Goal: Task Accomplishment & Management: Contribute content

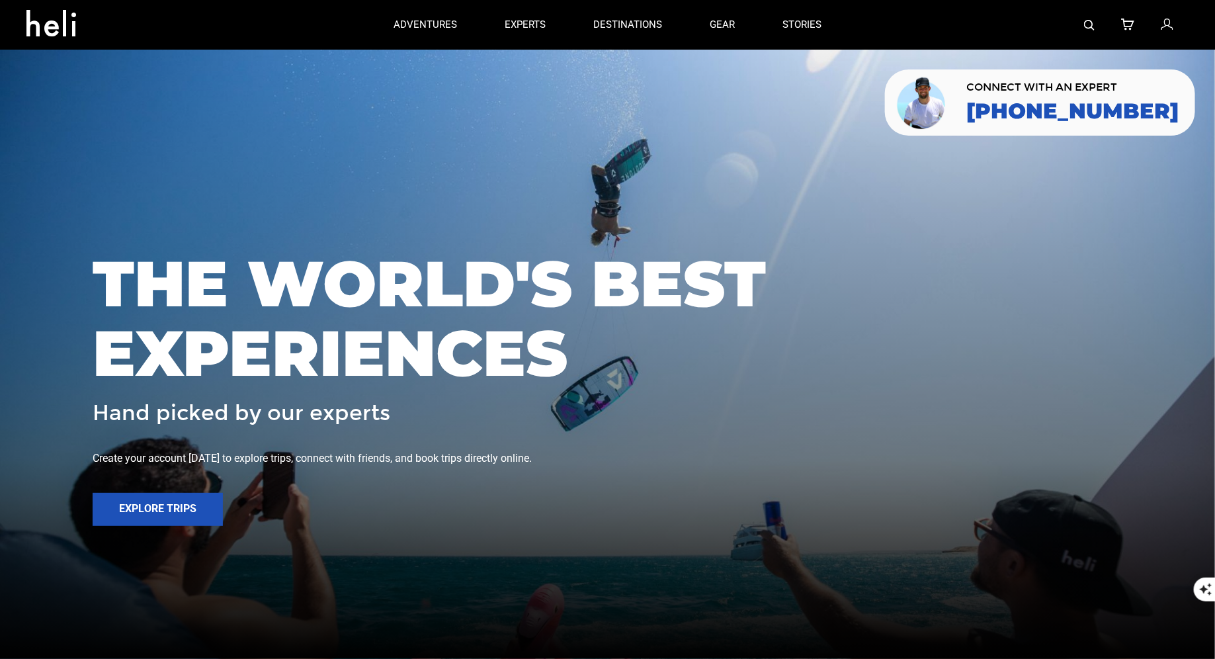
click at [1165, 19] on icon at bounding box center [1167, 25] width 12 height 17
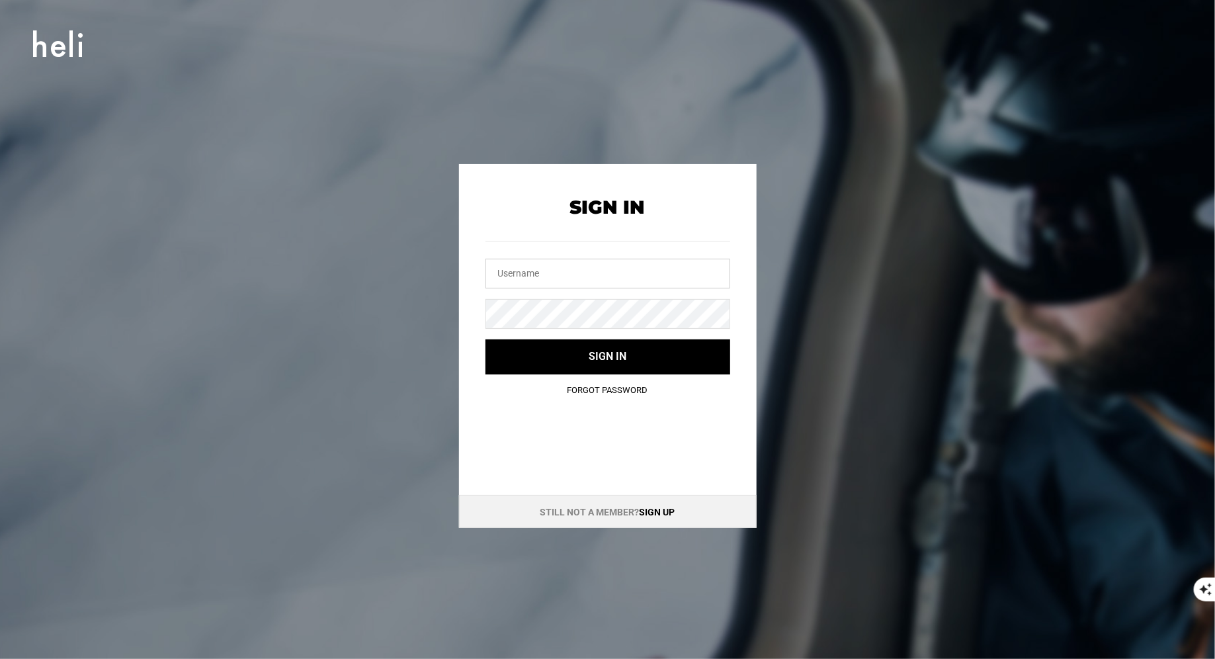
type input "[EMAIL_ADDRESS][DOMAIN_NAME]"
drag, startPoint x: 580, startPoint y: 272, endPoint x: 404, endPoint y: 271, distance: 175.3
click at [405, 271] on div "Sign In [EMAIL_ADDRESS][DOMAIN_NAME] Sign in Forgot Password Still not a member…" at bounding box center [607, 346] width 595 height 364
click at [439, 304] on div "Sign In Sign in Forgot Password Still not a member? Sign up" at bounding box center [607, 346] width 595 height 364
click at [543, 263] on input "text" at bounding box center [608, 274] width 245 height 30
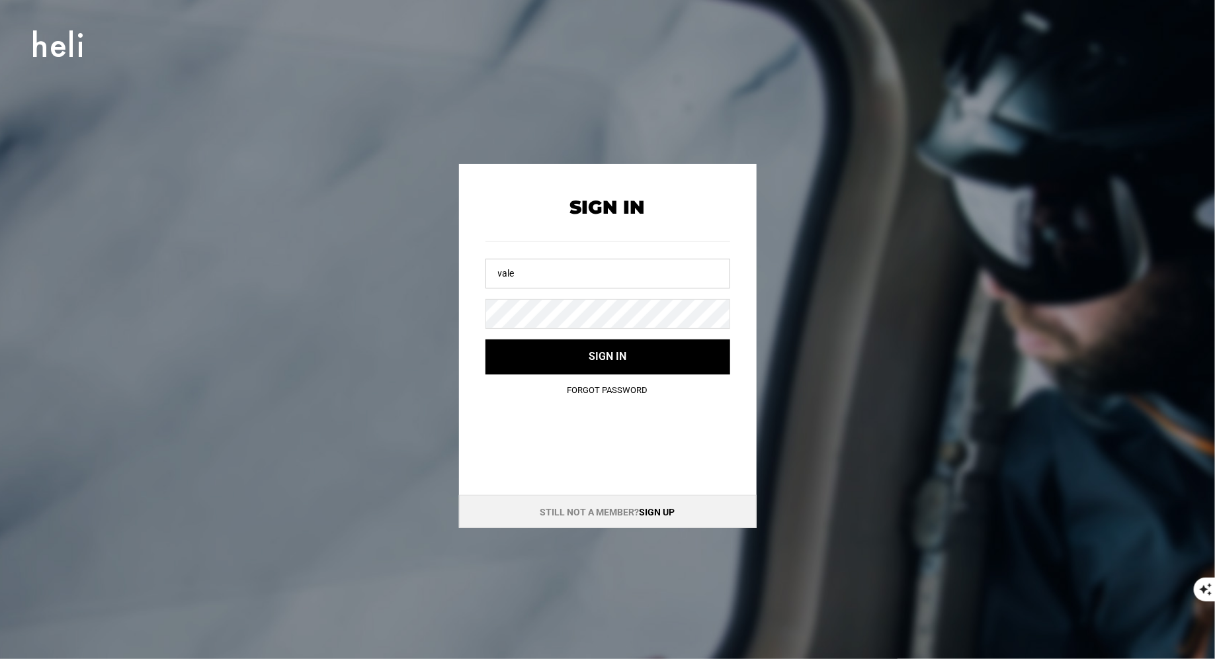
click at [486, 339] on button "Sign in" at bounding box center [608, 356] width 245 height 35
type input "[EMAIL_ADDRESS][DOMAIN_NAME]"
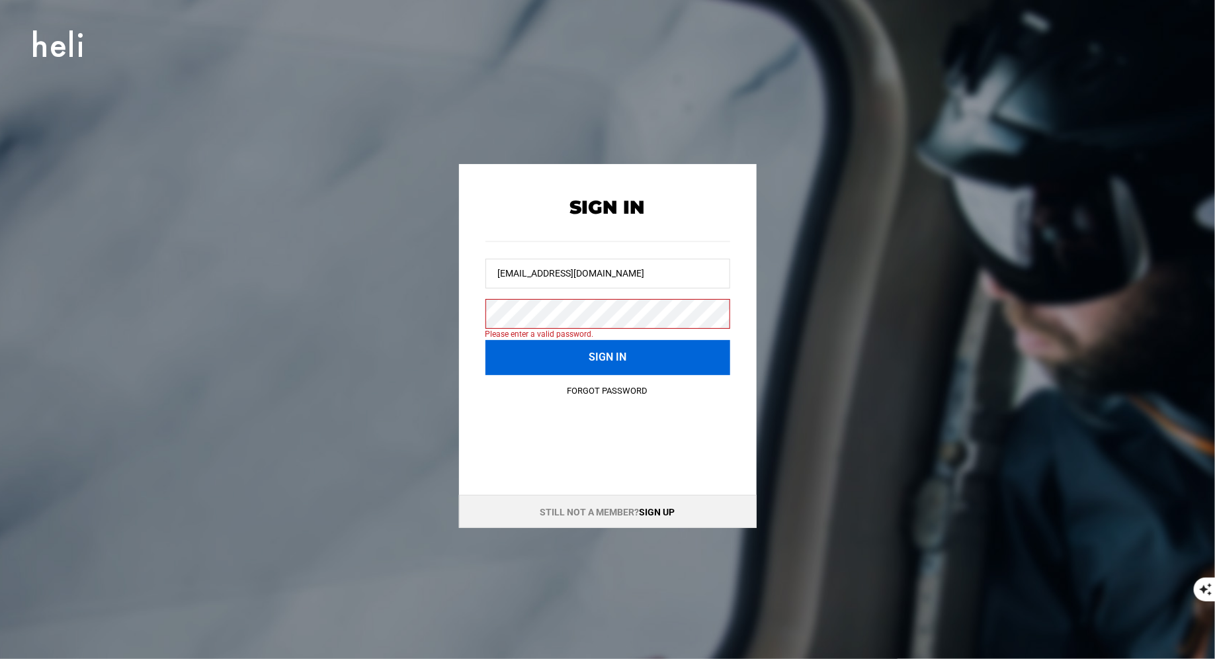
click at [579, 361] on button "Sign in" at bounding box center [608, 357] width 245 height 35
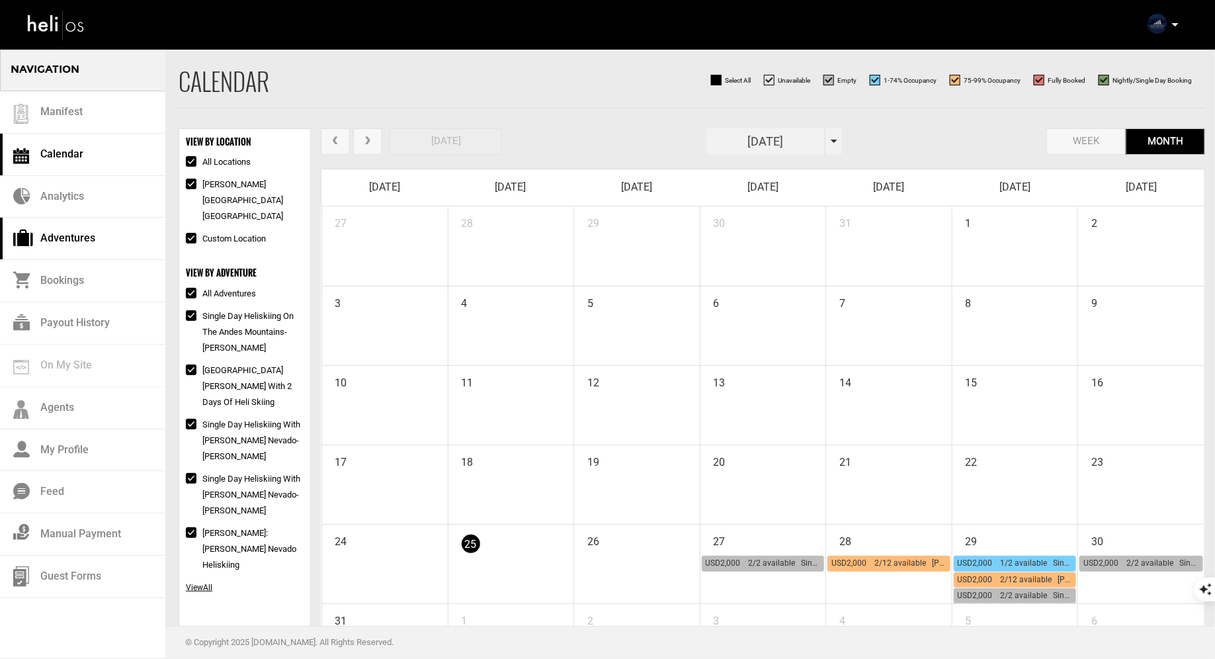
click at [67, 232] on link "Adventures" at bounding box center [82, 239] width 165 height 42
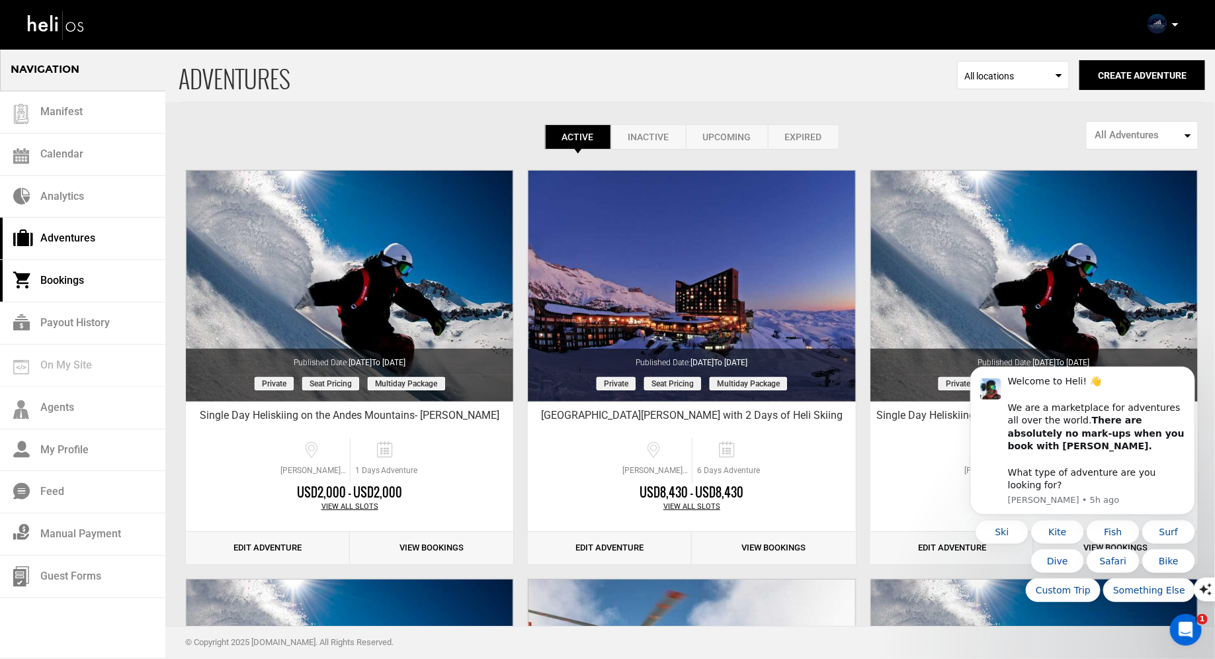
click at [97, 272] on link "Bookings" at bounding box center [82, 281] width 165 height 42
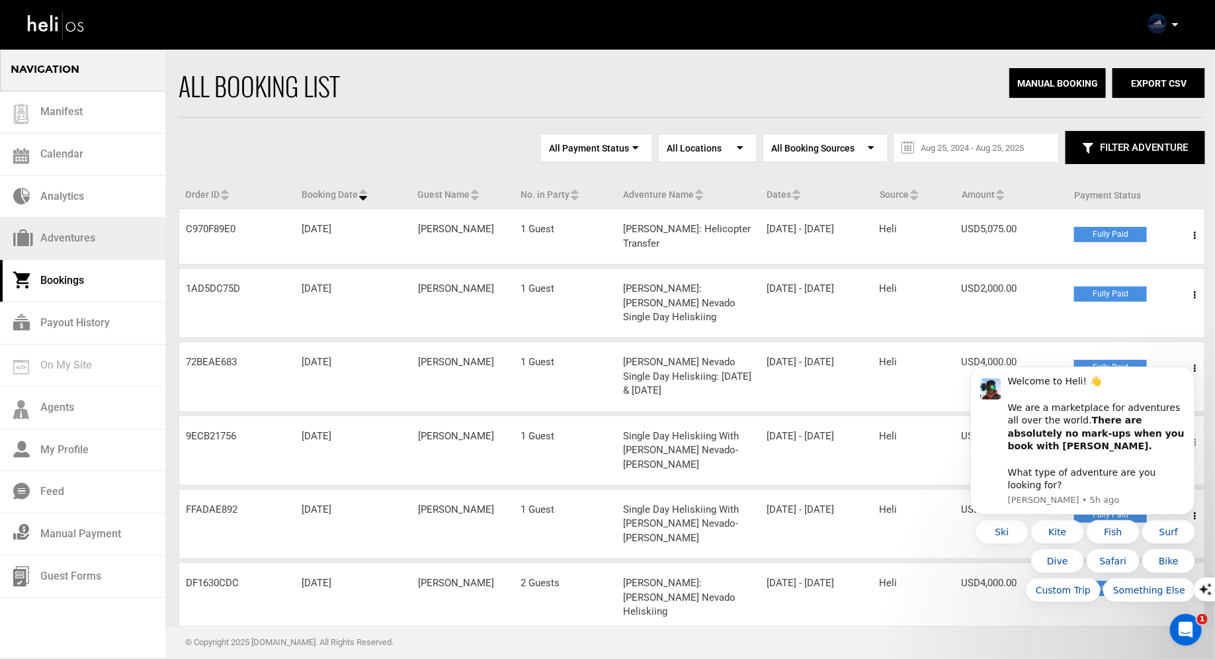
click at [82, 240] on link "Adventures" at bounding box center [82, 239] width 165 height 42
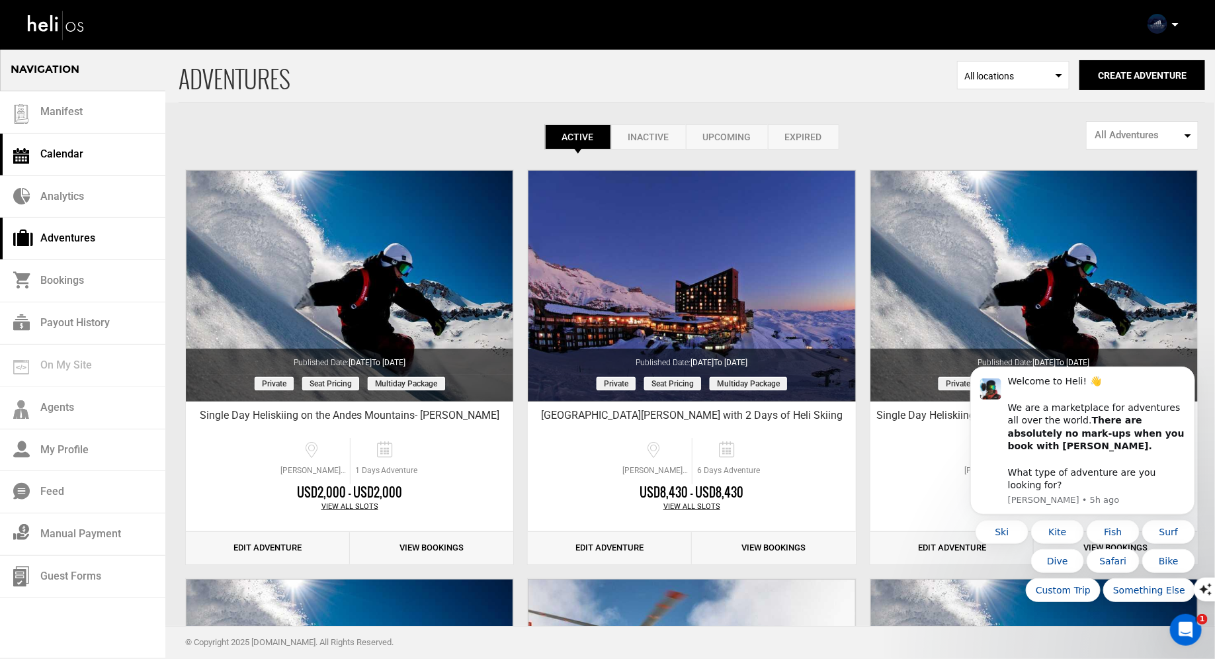
click at [71, 153] on link "Calendar" at bounding box center [82, 155] width 165 height 42
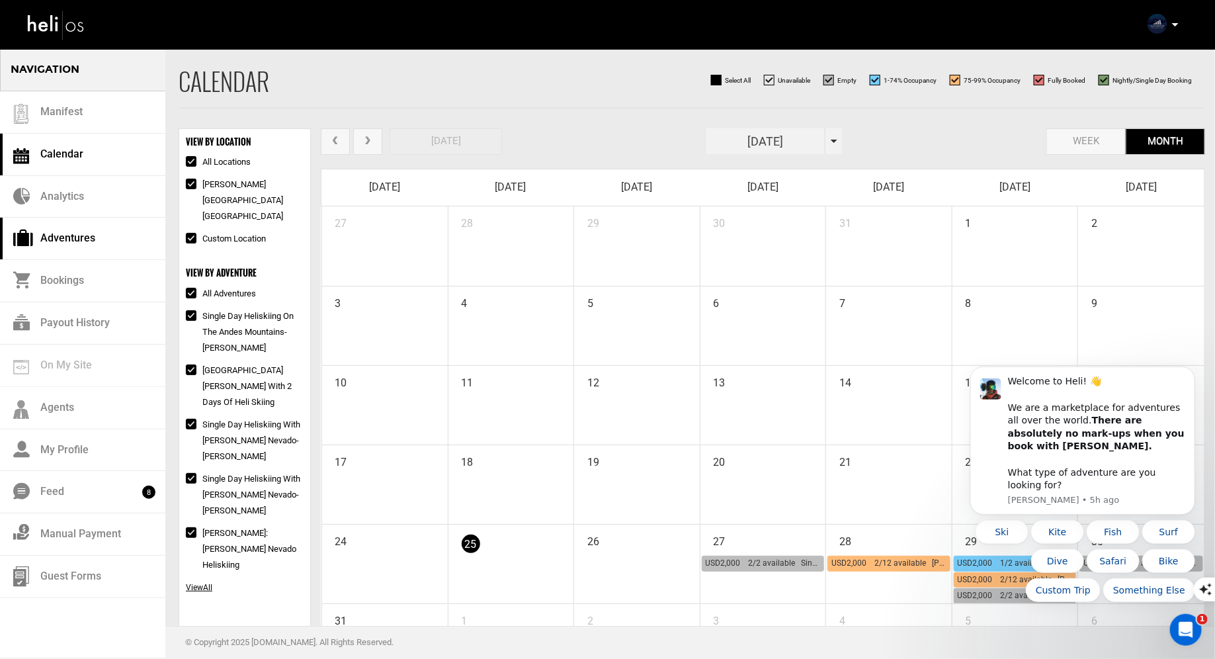
click at [73, 241] on link "Adventures" at bounding box center [82, 239] width 165 height 42
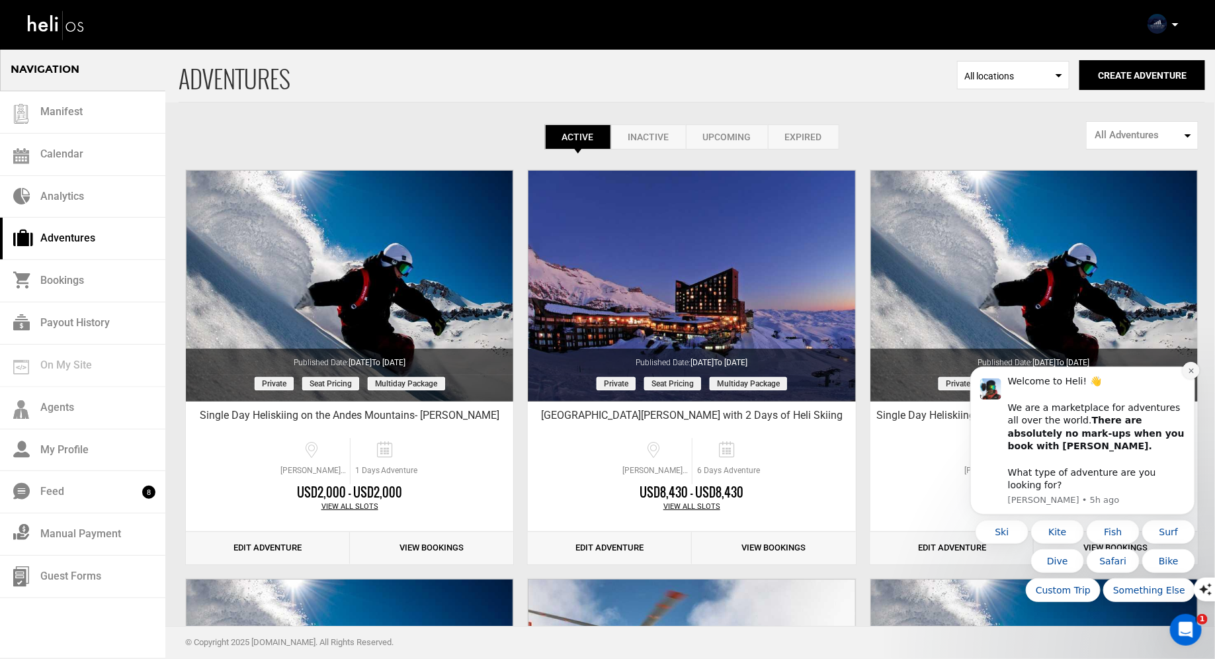
click at [1188, 374] on icon "Dismiss notification" at bounding box center [1191, 370] width 7 height 7
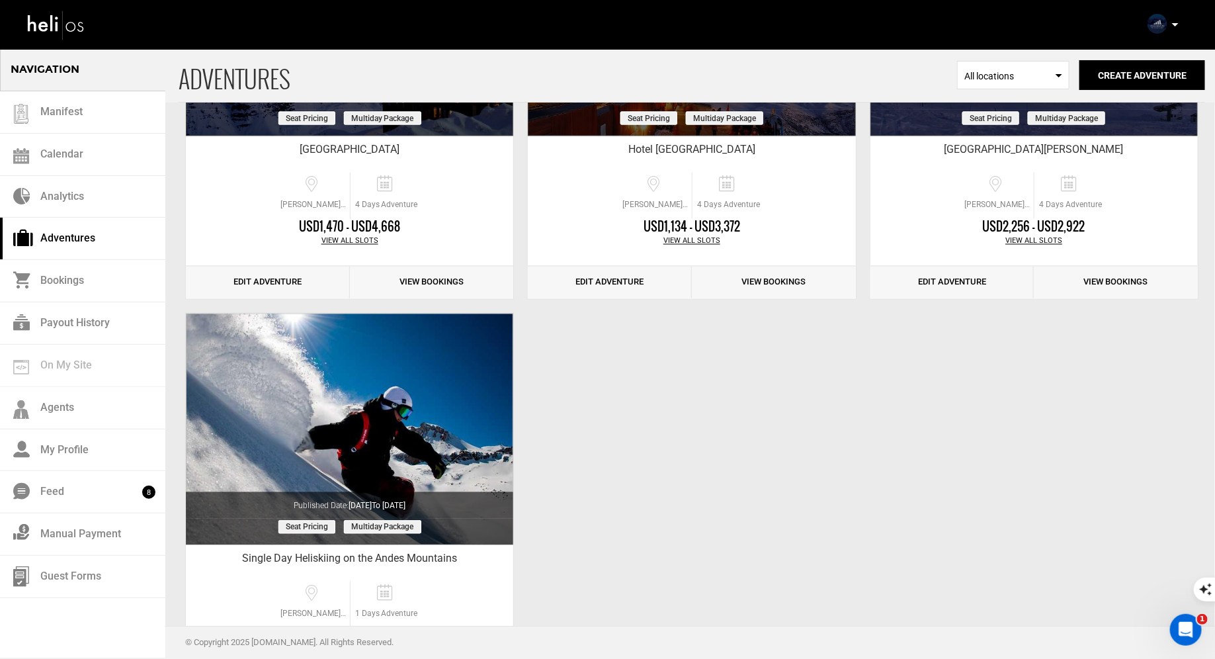
scroll to position [1190, 0]
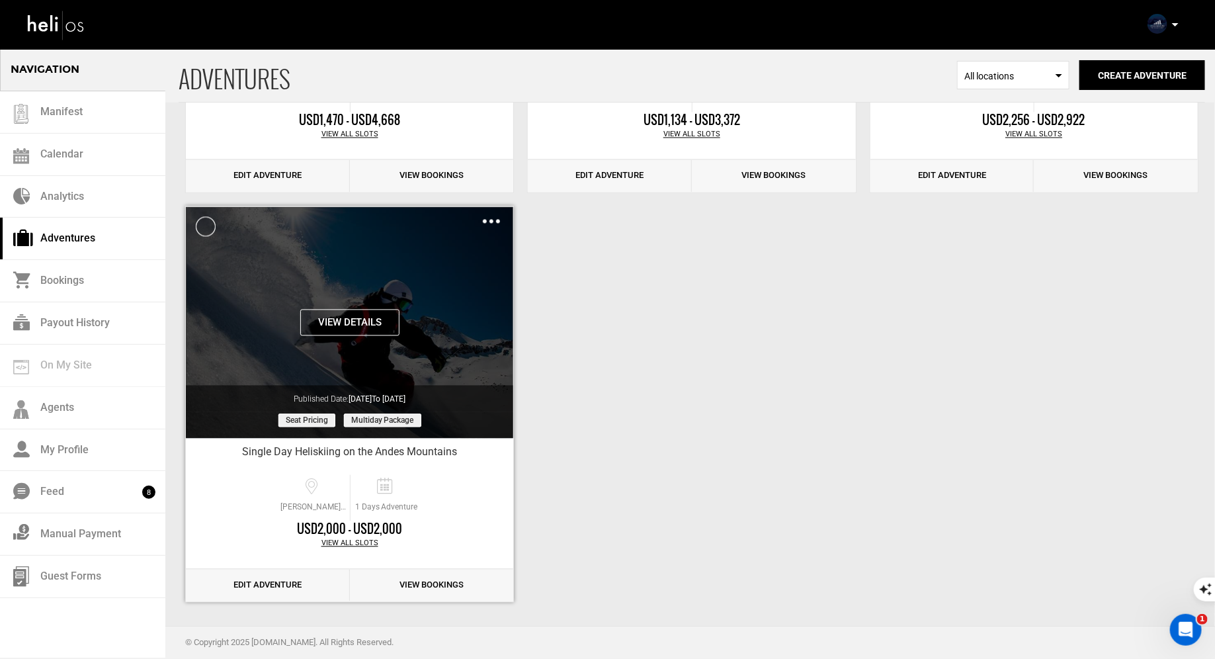
click at [492, 223] on div "Clone De-Activate Share Delete" at bounding box center [491, 221] width 17 height 15
click at [489, 220] on img at bounding box center [491, 222] width 17 height 4
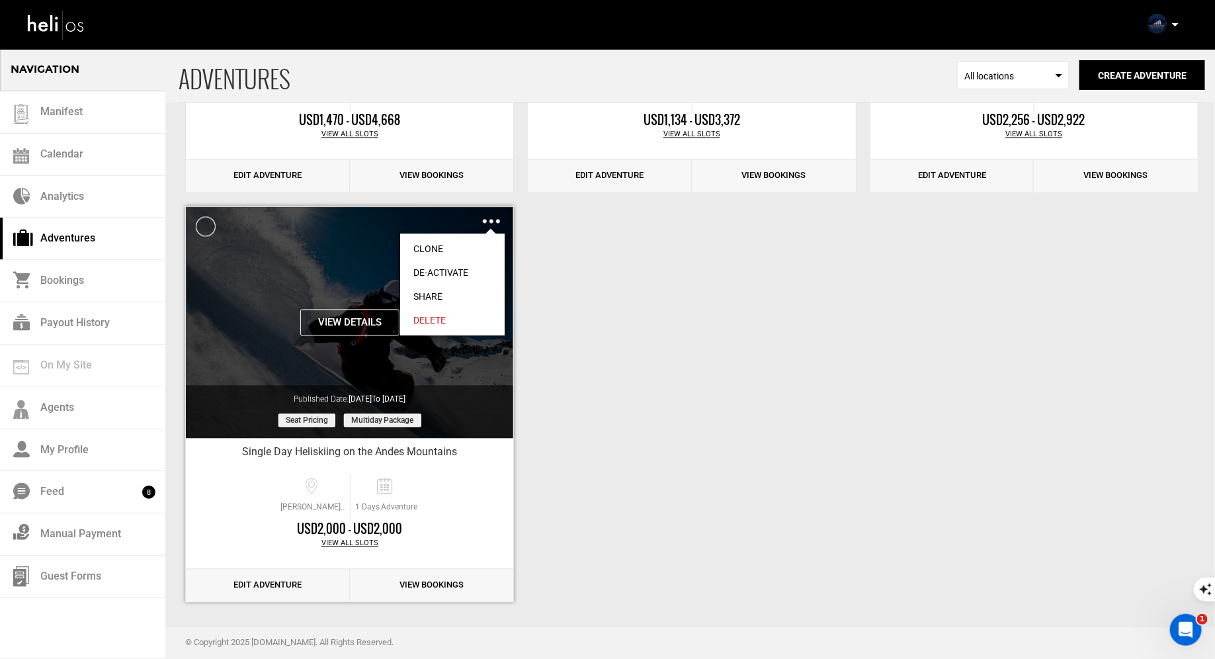
click at [439, 248] on link "Clone" at bounding box center [452, 250] width 105 height 24
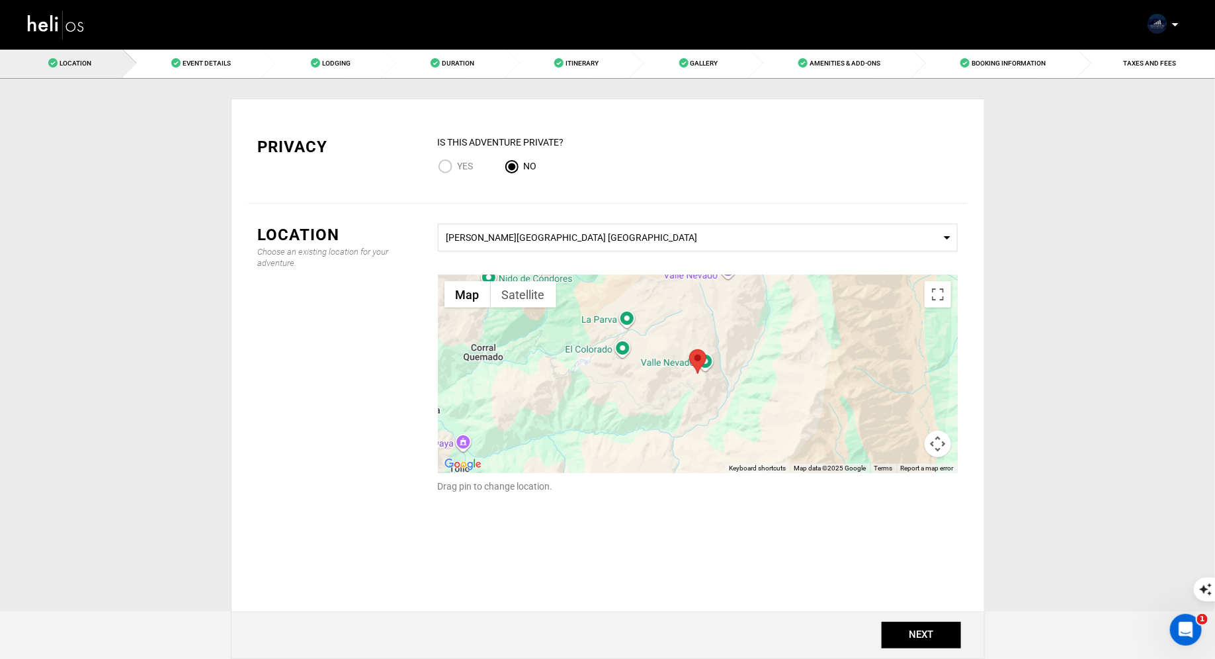
click at [450, 162] on input "Yes" at bounding box center [448, 168] width 20 height 18
radio input "true"
radio input "false"
click at [922, 634] on button "NEXT" at bounding box center [921, 635] width 79 height 26
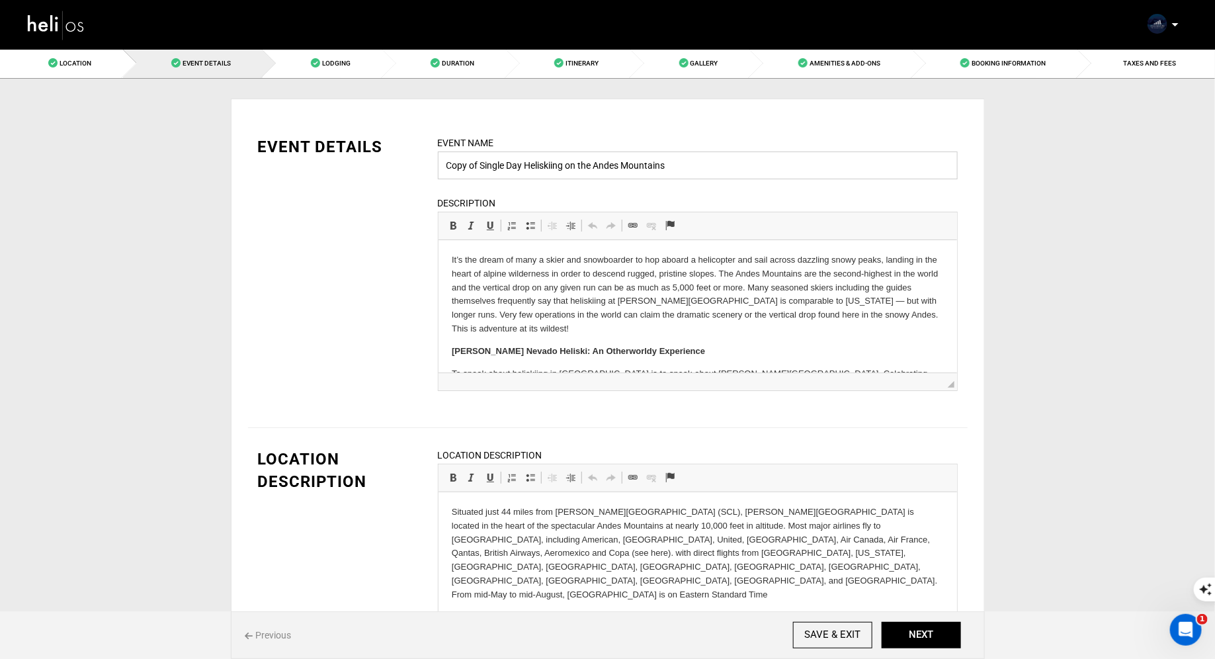
drag, startPoint x: 480, startPoint y: 165, endPoint x: 418, endPoint y: 157, distance: 62.6
click at [427, 159] on div "EVENT DETAILS Event Name Copy of Single Day Heliskiing on the Andes Mountains E…" at bounding box center [608, 272] width 720 height 272
click at [678, 167] on input "Single Day Heliskiing on the Andes Mountains" at bounding box center [698, 166] width 520 height 28
type input "Single Day Heliskiing on the Andes Mountains: [PERSON_NAME]"
click at [929, 636] on button "NEXT" at bounding box center [921, 635] width 79 height 26
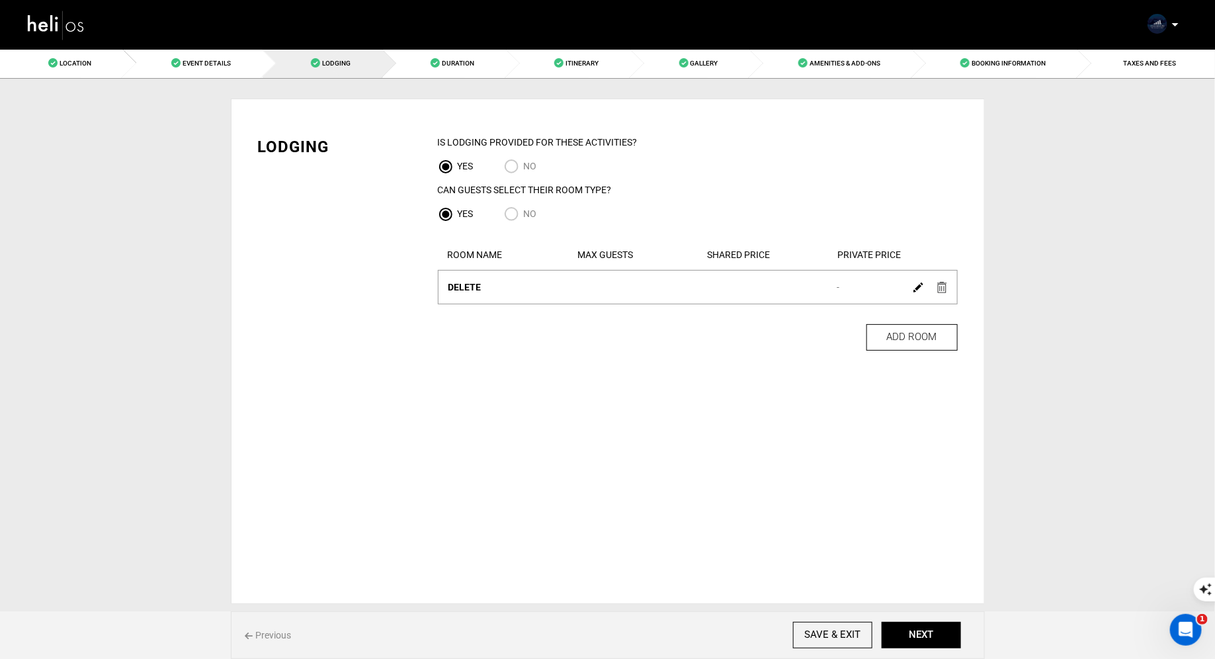
click at [943, 286] on img at bounding box center [943, 287] width 10 height 11
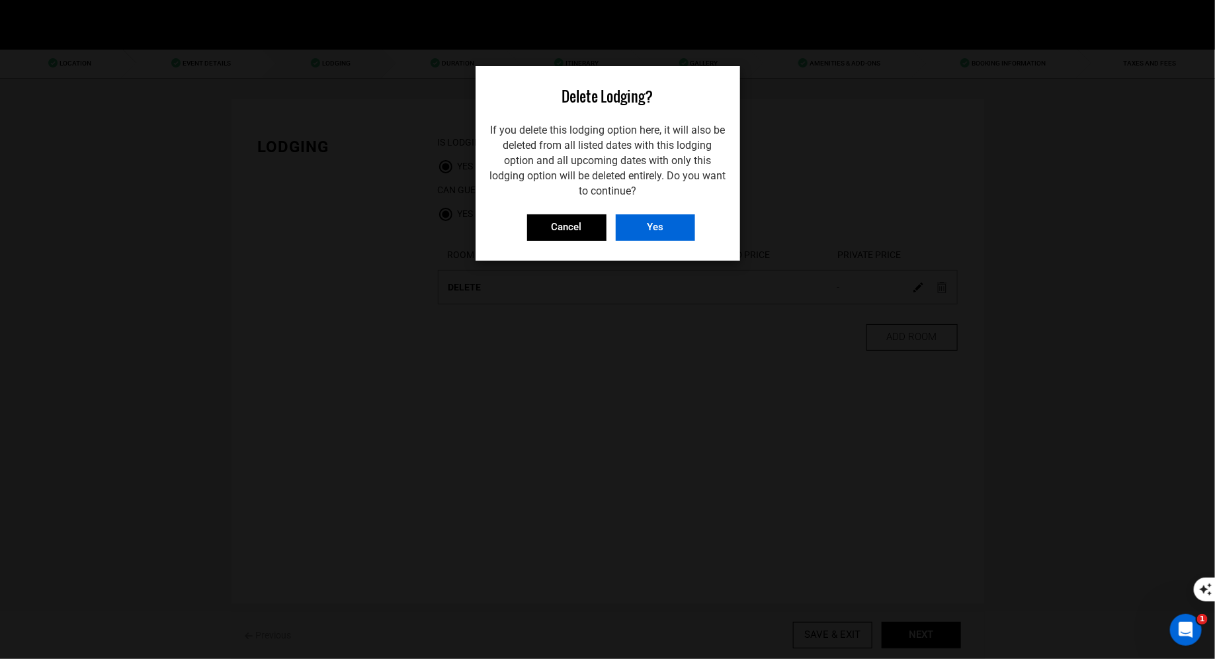
click at [663, 226] on input "Yes" at bounding box center [655, 227] width 79 height 26
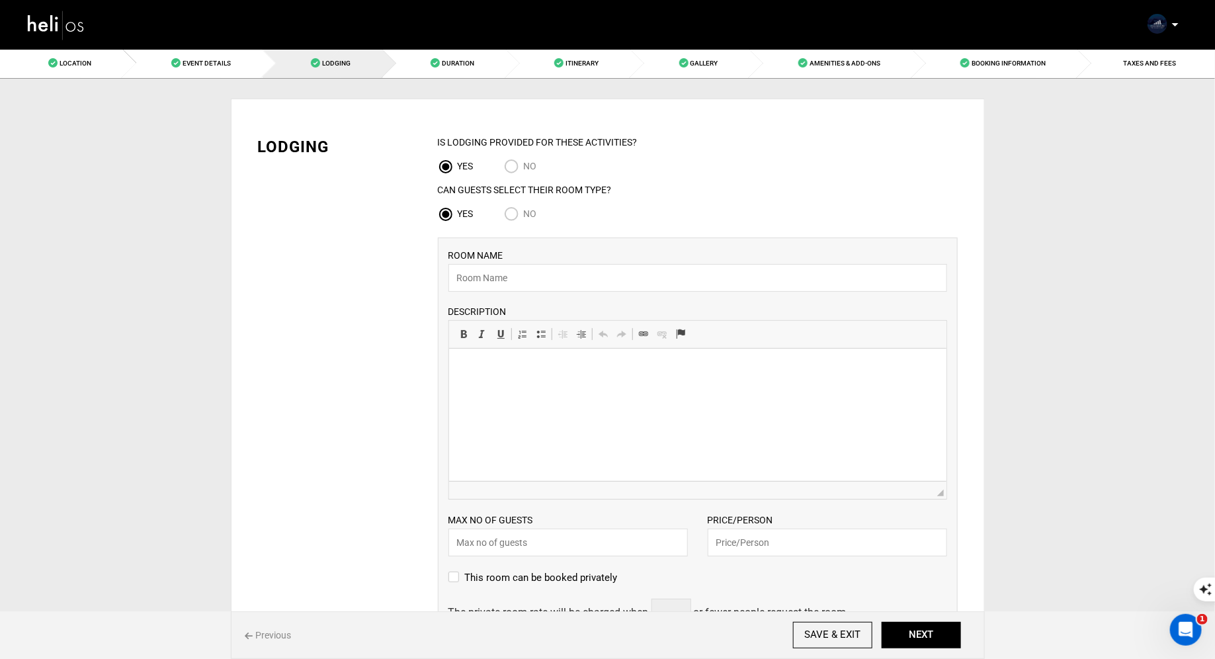
click at [513, 216] on input "No" at bounding box center [514, 215] width 20 height 18
radio input "true"
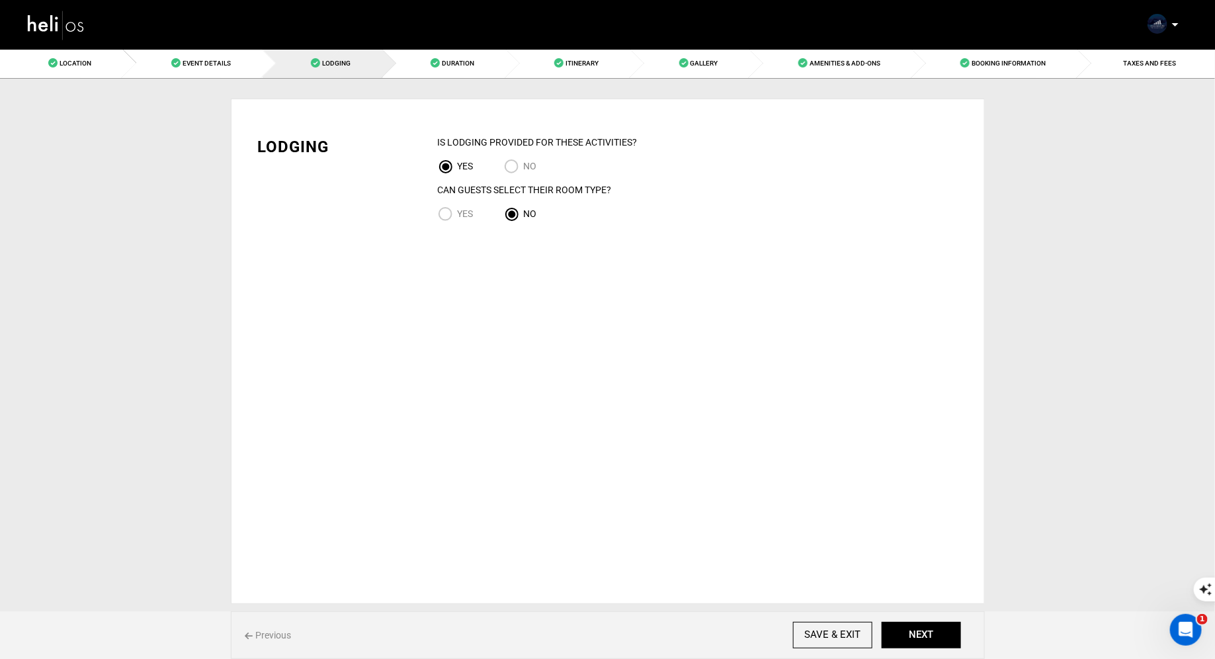
click at [508, 161] on input "NO" at bounding box center [514, 168] width 20 height 18
radio input "true"
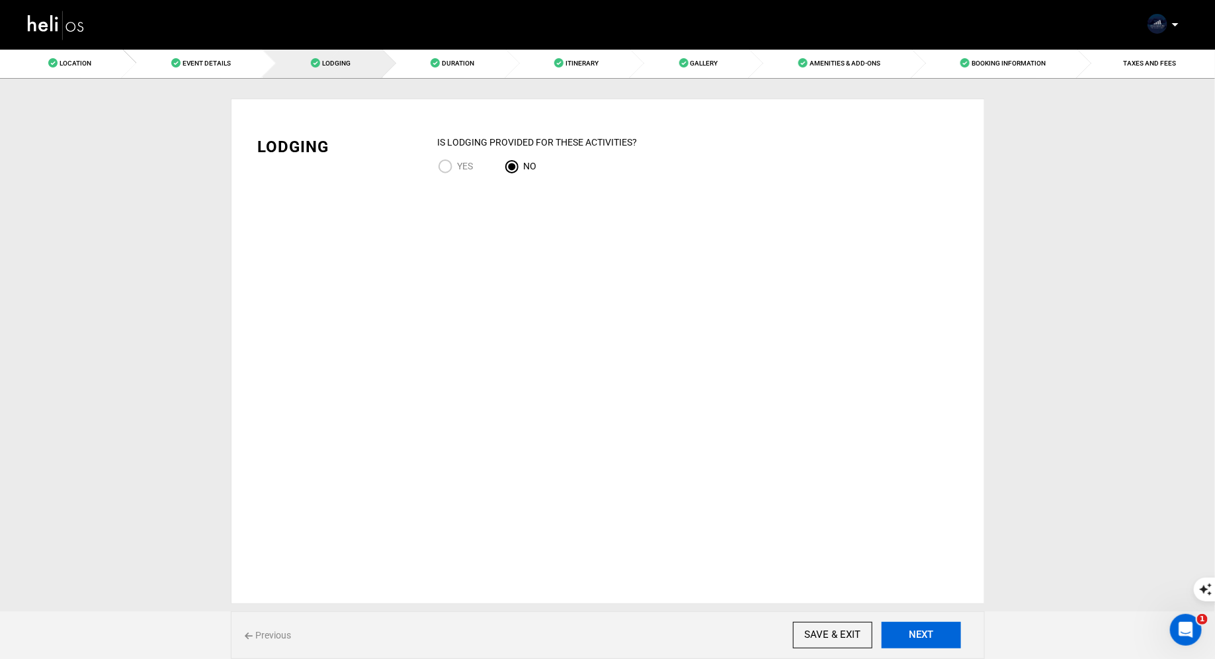
click at [936, 635] on button "NEXT" at bounding box center [921, 635] width 79 height 26
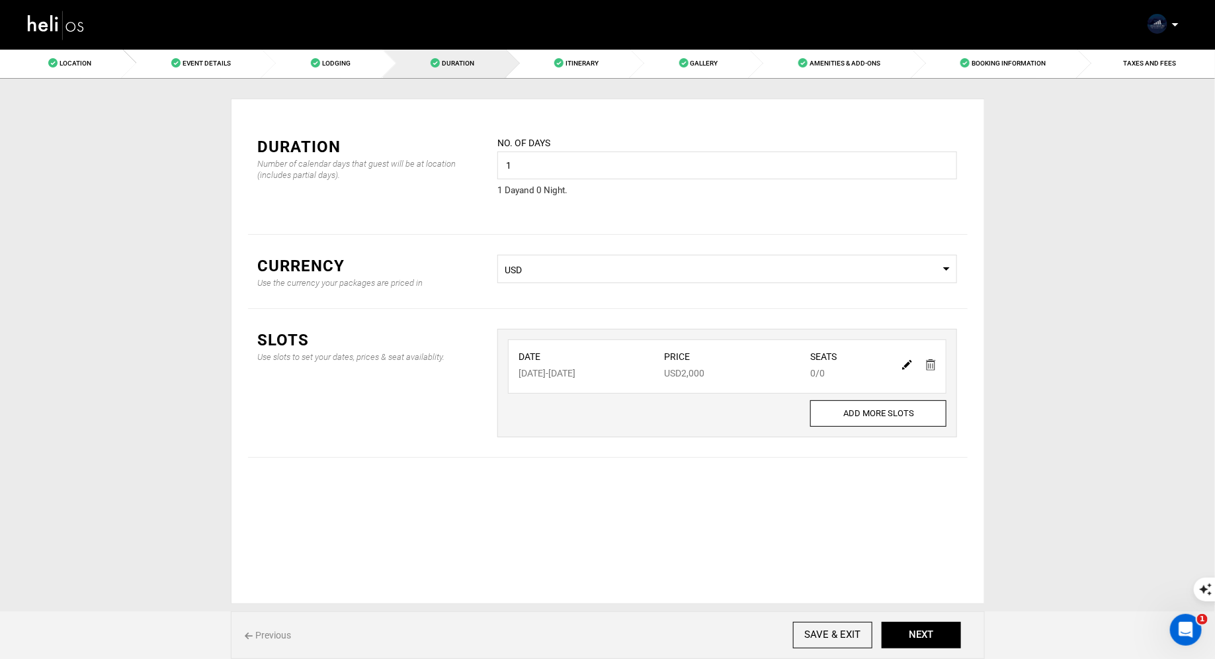
click at [910, 362] on img at bounding box center [907, 365] width 10 height 10
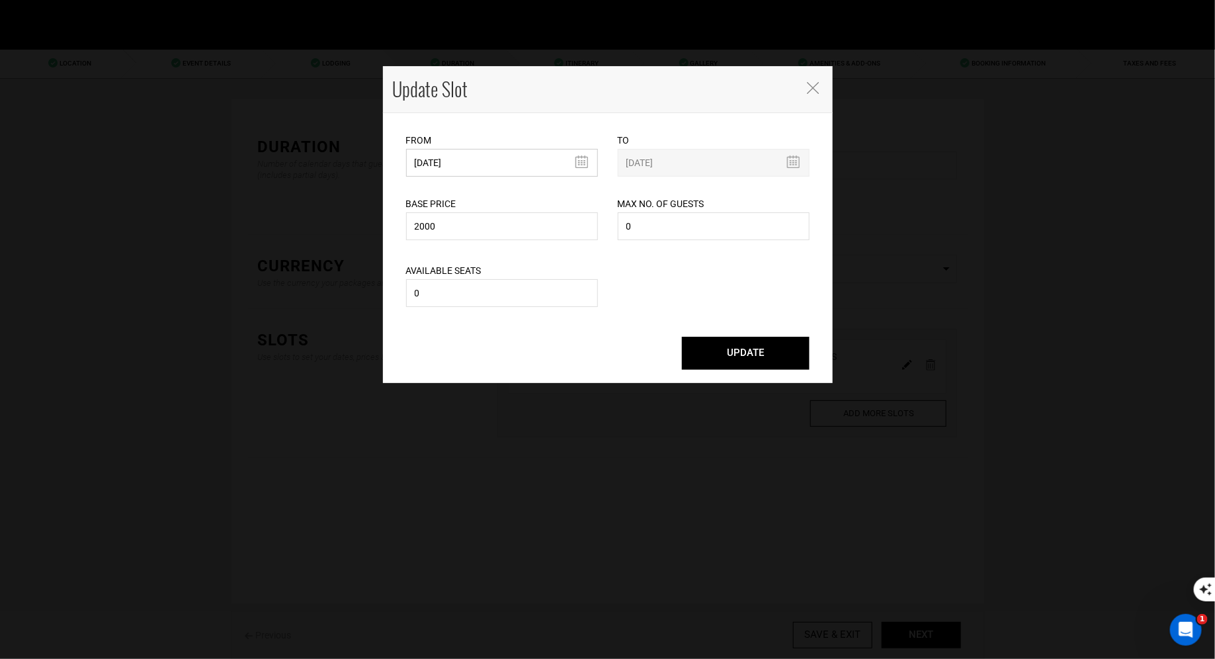
click at [509, 167] on input "[DATE]" at bounding box center [502, 163] width 192 height 28
click at [538, 312] on td "30" at bounding box center [539, 310] width 20 height 20
type input "[DATE]"
click at [658, 225] on input "0" at bounding box center [714, 226] width 192 height 28
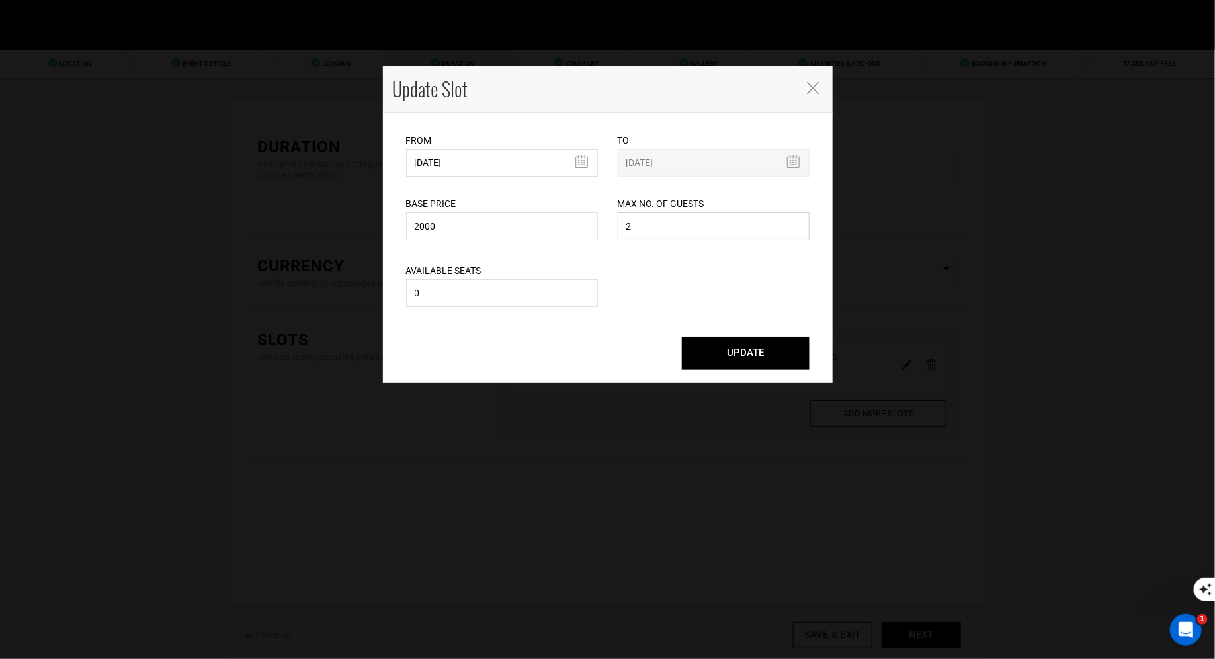
type input "2"
click at [500, 285] on input "0" at bounding box center [502, 293] width 192 height 28
type input "2"
click at [705, 347] on button "UPDATE" at bounding box center [746, 353] width 128 height 33
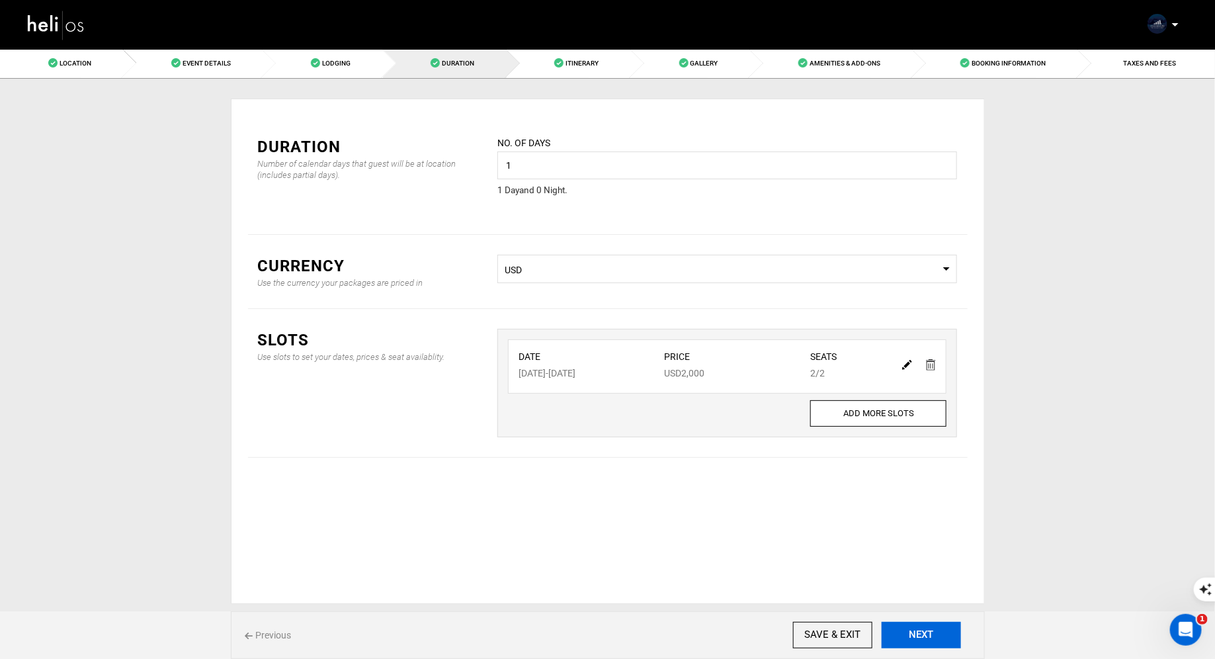
click at [938, 646] on button "NEXT" at bounding box center [921, 635] width 79 height 26
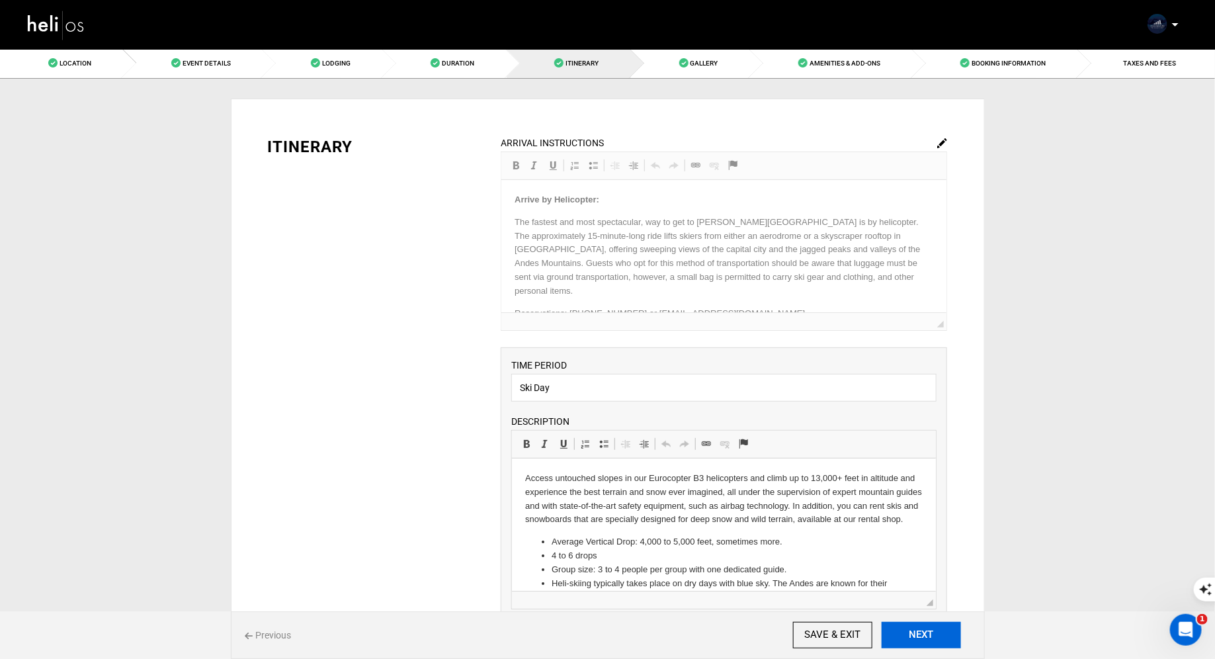
click at [938, 646] on button "NEXT" at bounding box center [921, 635] width 79 height 26
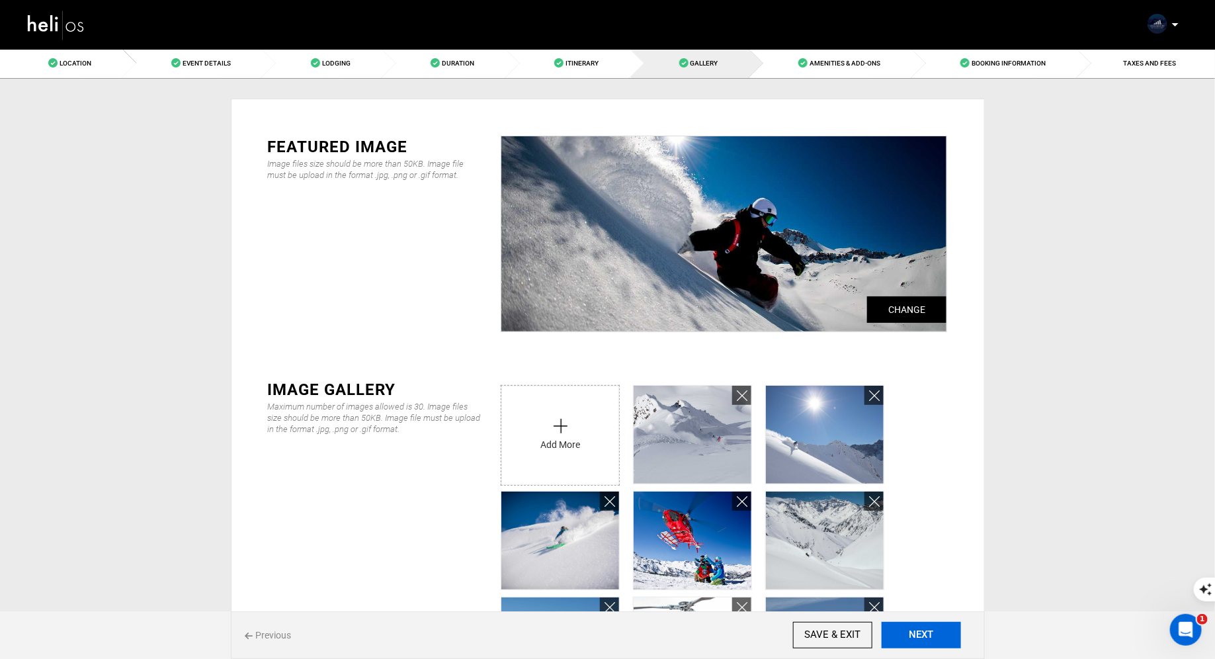
click at [938, 646] on button "NEXT" at bounding box center [921, 635] width 79 height 26
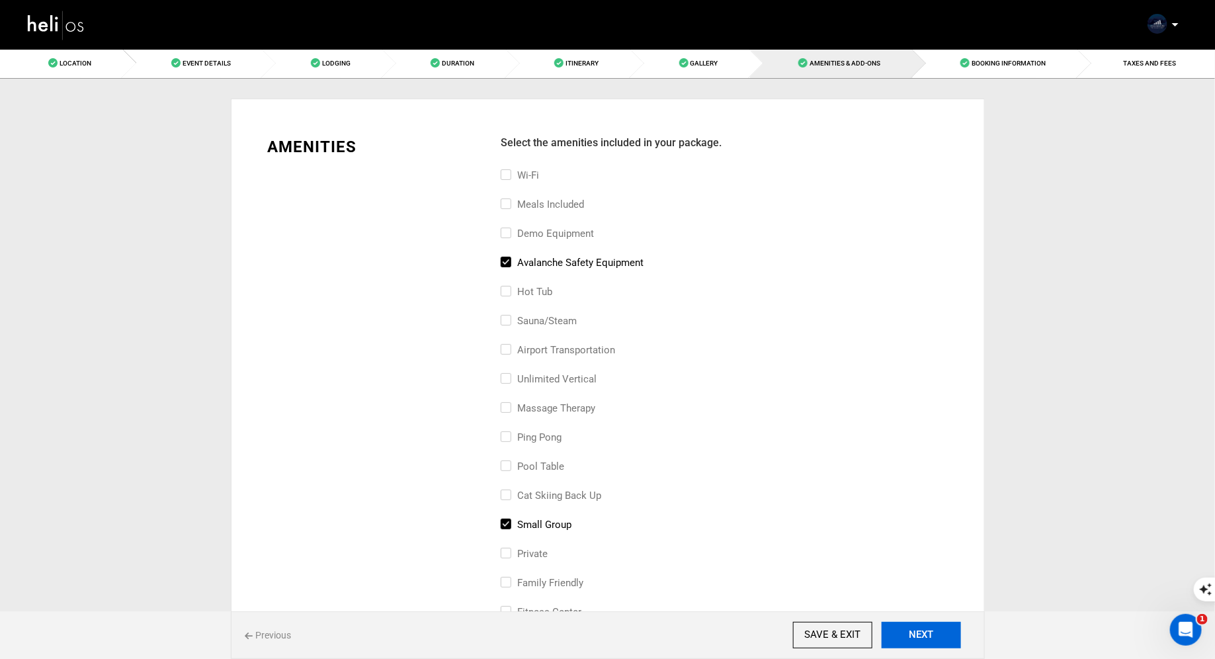
click at [938, 646] on button "NEXT" at bounding box center [921, 635] width 79 height 26
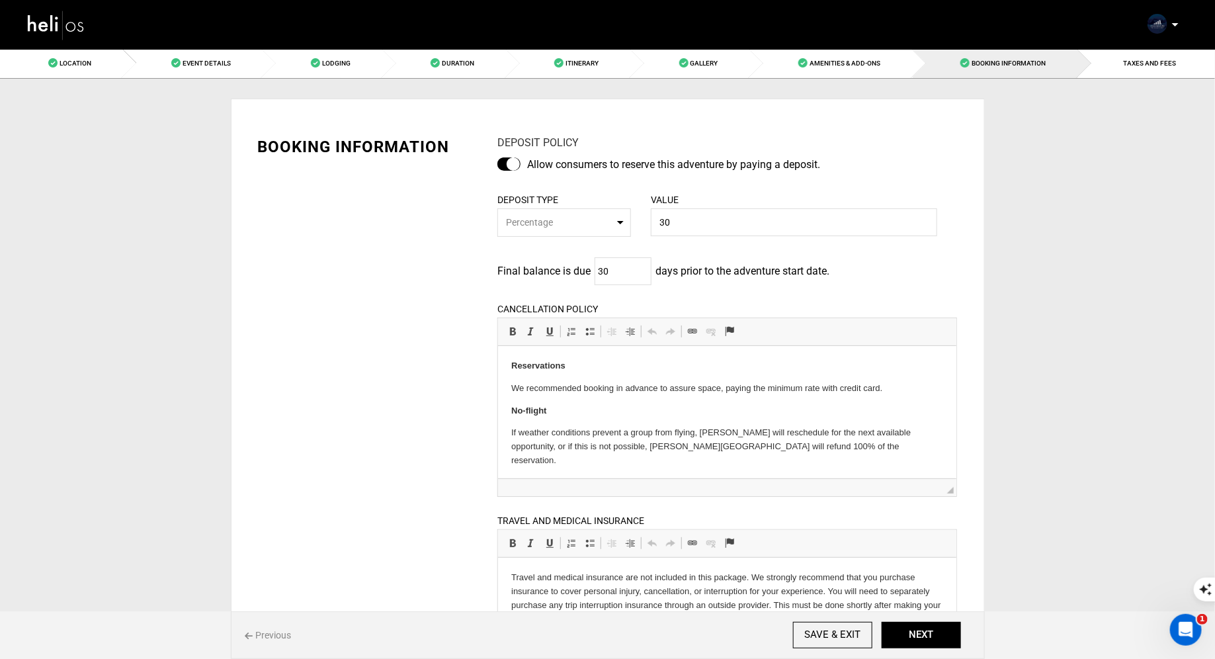
click at [513, 167] on div at bounding box center [509, 163] width 23 height 13
click at [0, 0] on input "checkbox" at bounding box center [0, 0] width 0 height 0
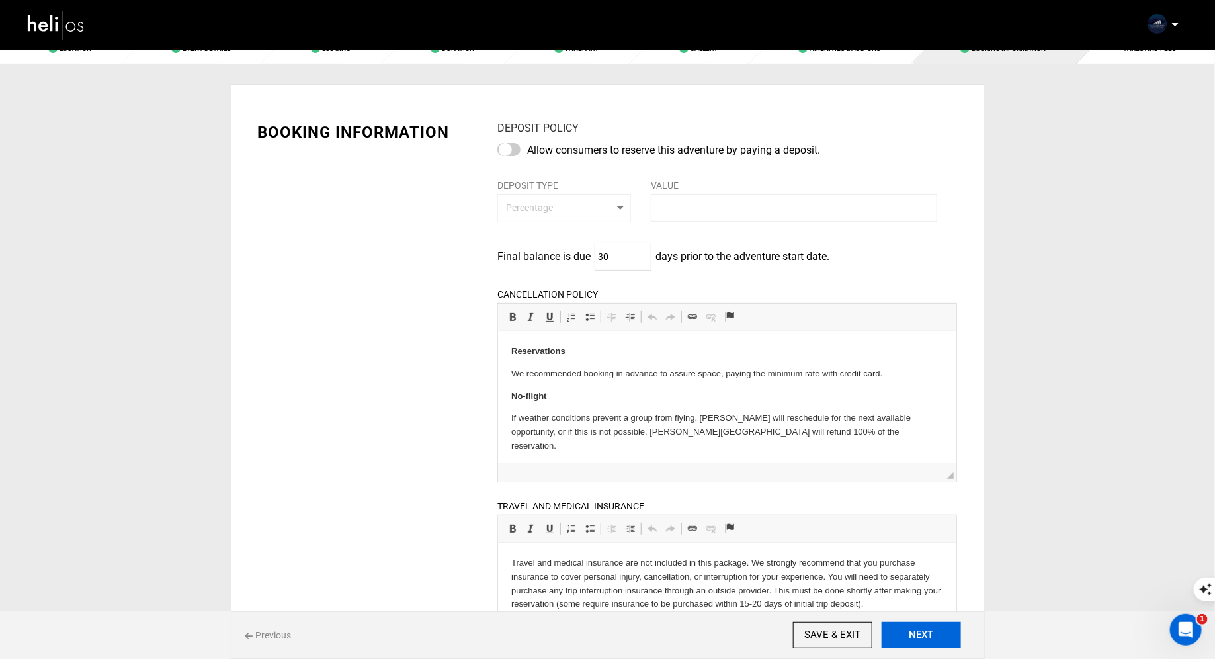
click at [908, 646] on button "NEXT" at bounding box center [921, 635] width 79 height 26
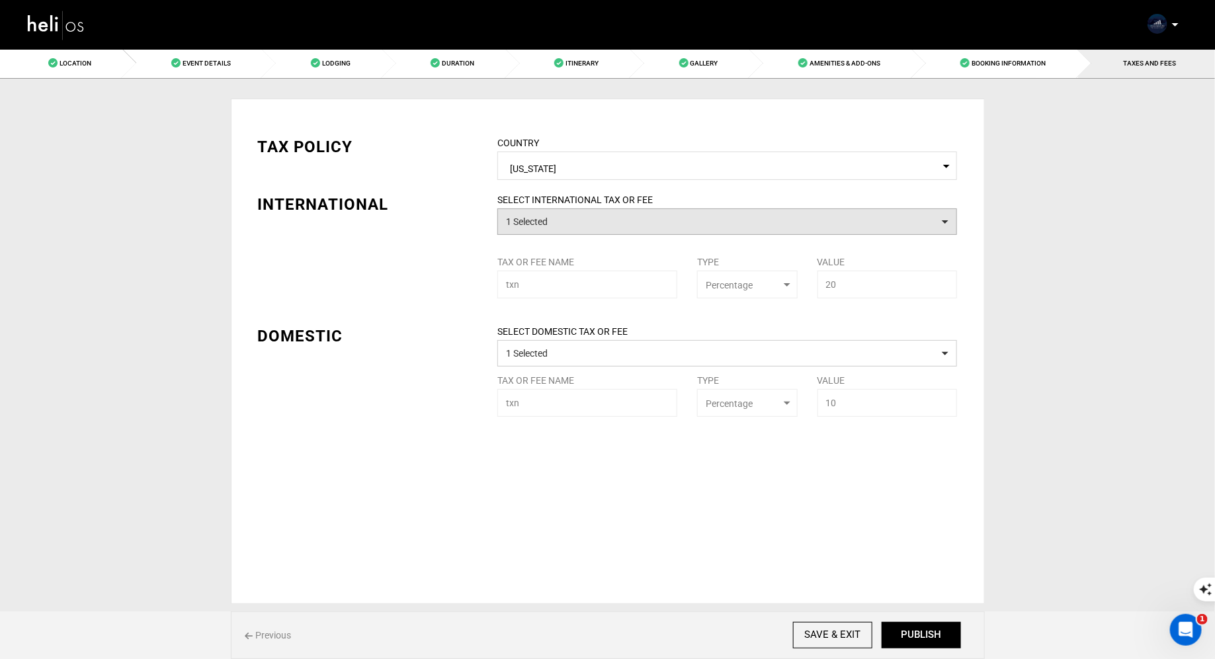
click at [637, 223] on button "1 Selected" at bounding box center [728, 221] width 460 height 26
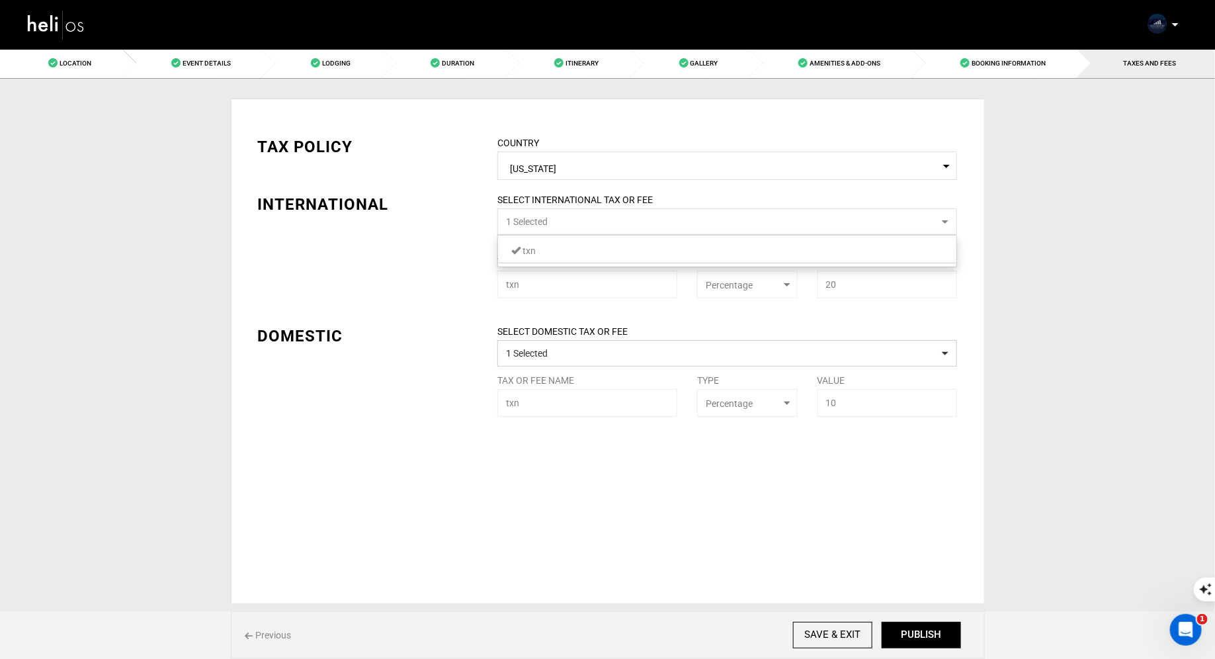
click at [608, 257] on link "txn" at bounding box center [727, 250] width 459 height 17
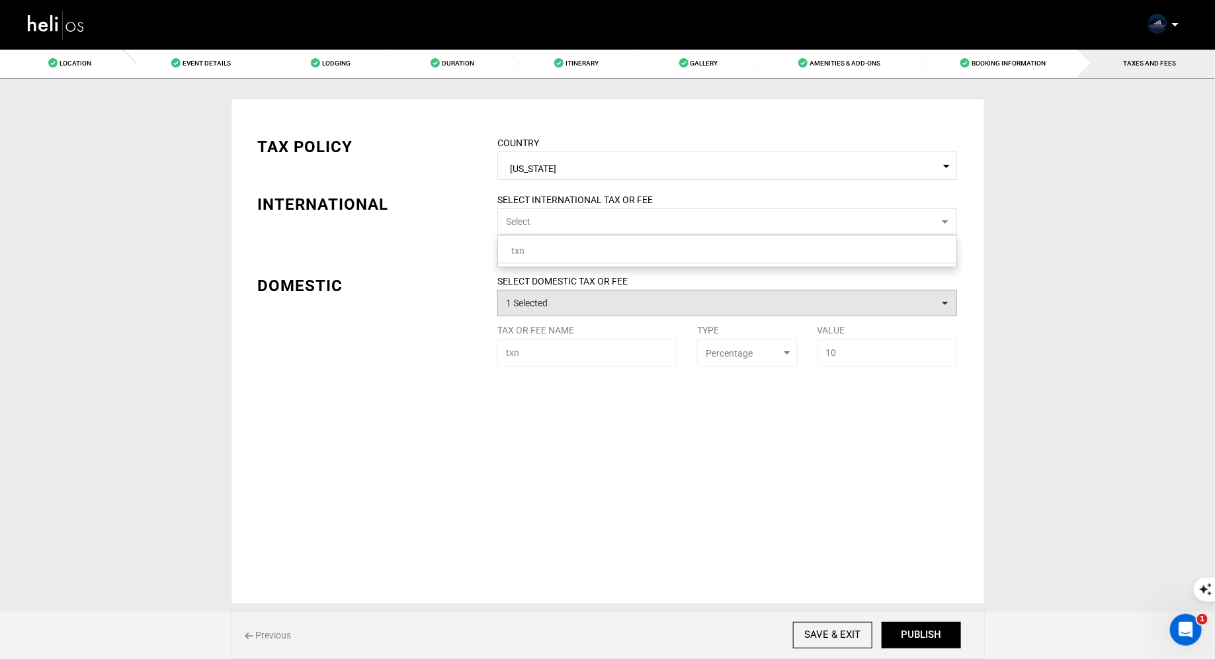
click at [603, 302] on button "1 Selected" at bounding box center [728, 303] width 460 height 26
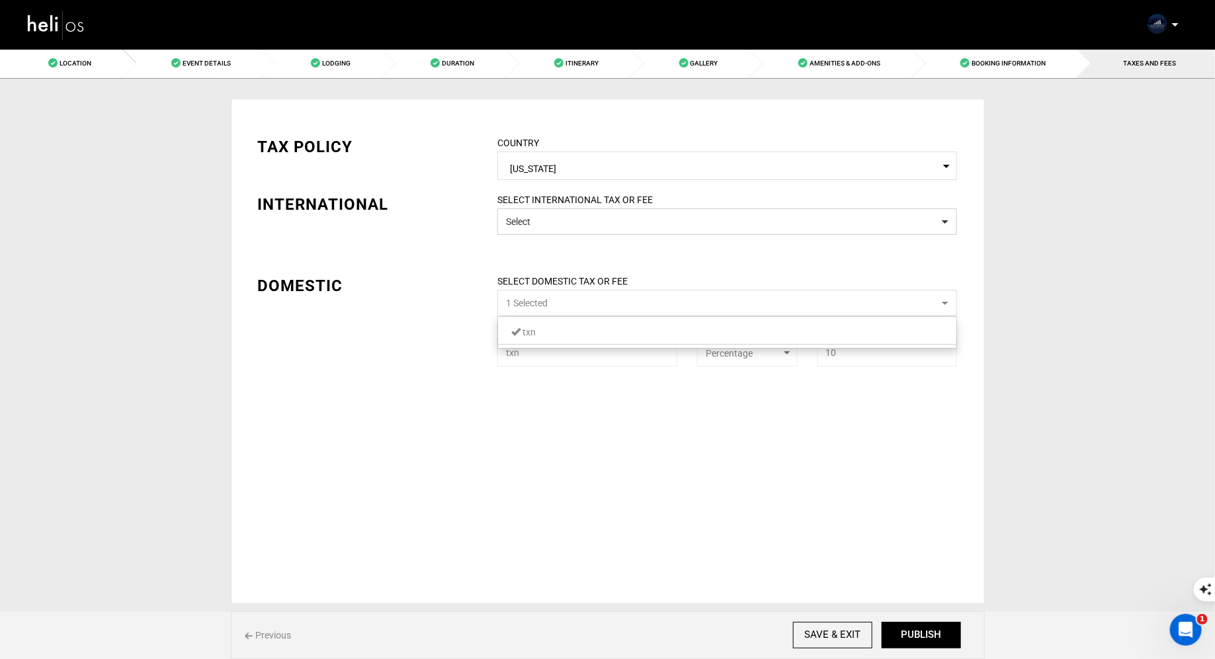
click at [603, 345] on ul "txn 1 / 0 checked" at bounding box center [728, 332] width 460 height 32
click at [608, 337] on link "txn" at bounding box center [727, 332] width 459 height 17
click at [842, 444] on div "TAX POLICY COUNTRY Select Country [US_STATE] Please select a country. INTERNATI…" at bounding box center [608, 351] width 754 height 505
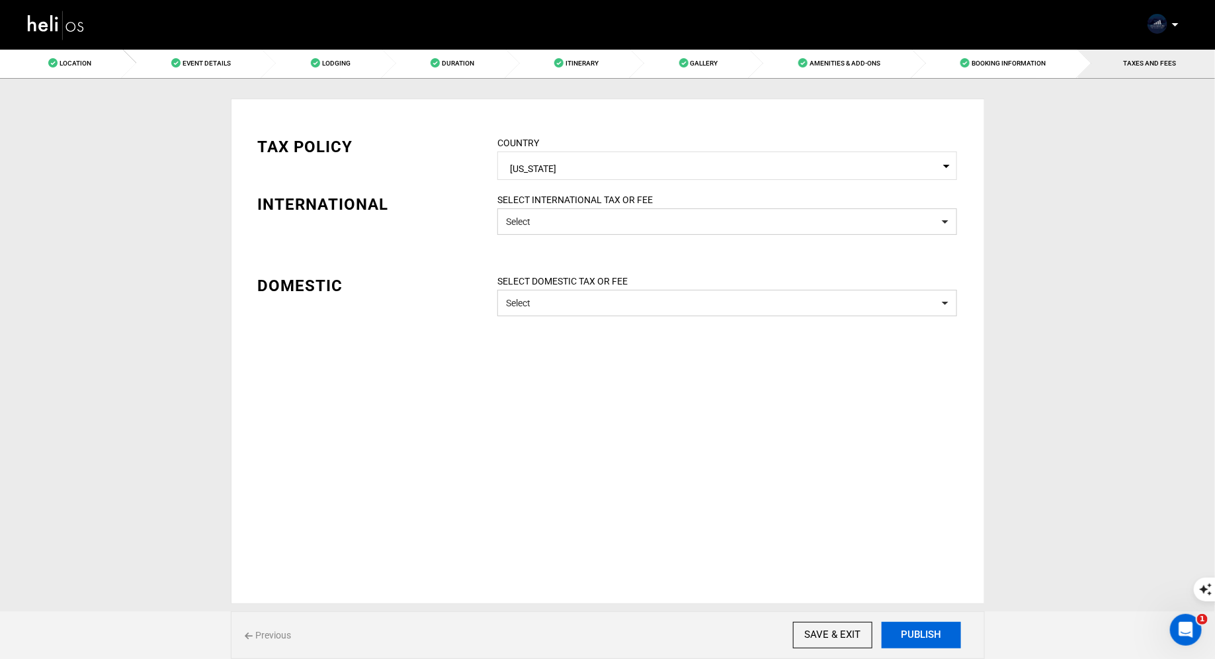
click at [937, 641] on button "PUBLISH" at bounding box center [921, 635] width 79 height 26
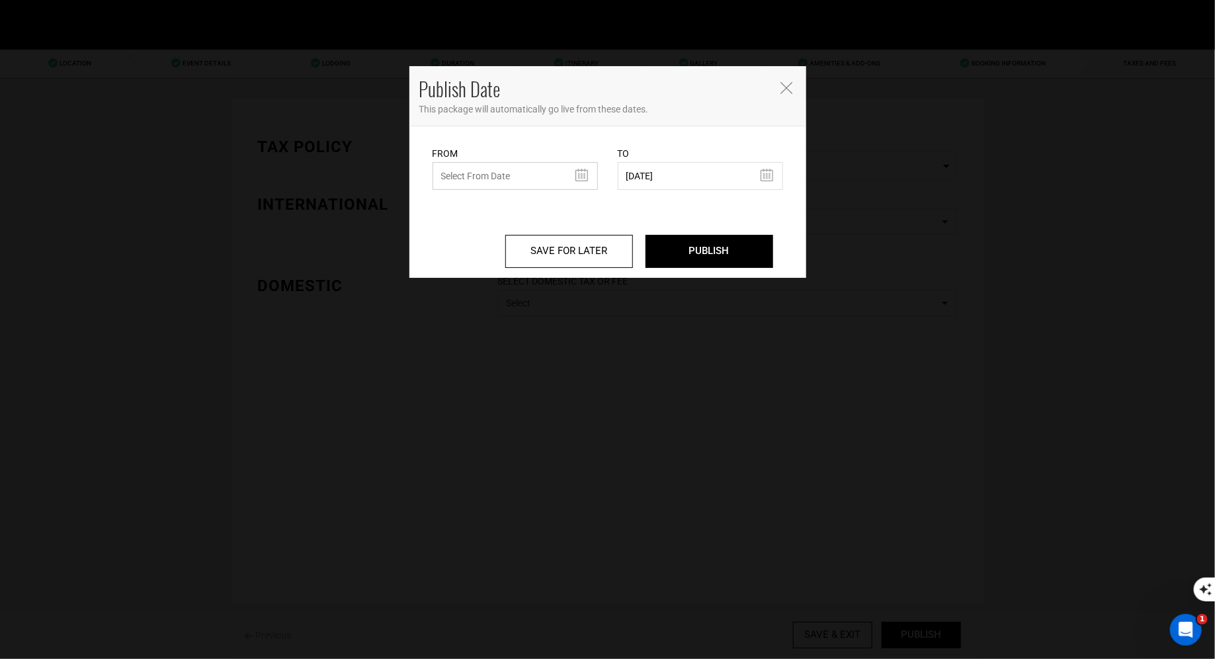
click at [578, 177] on input "text" at bounding box center [515, 176] width 165 height 28
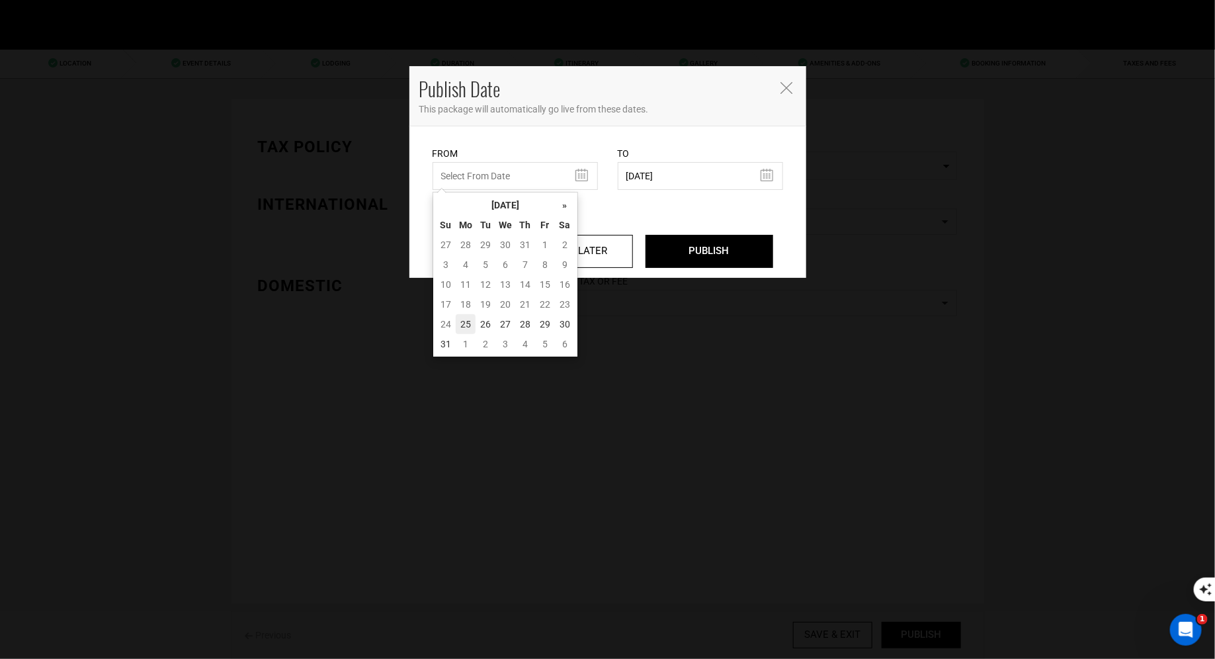
click at [464, 325] on td "25" at bounding box center [466, 324] width 20 height 20
type input "[DATE]"
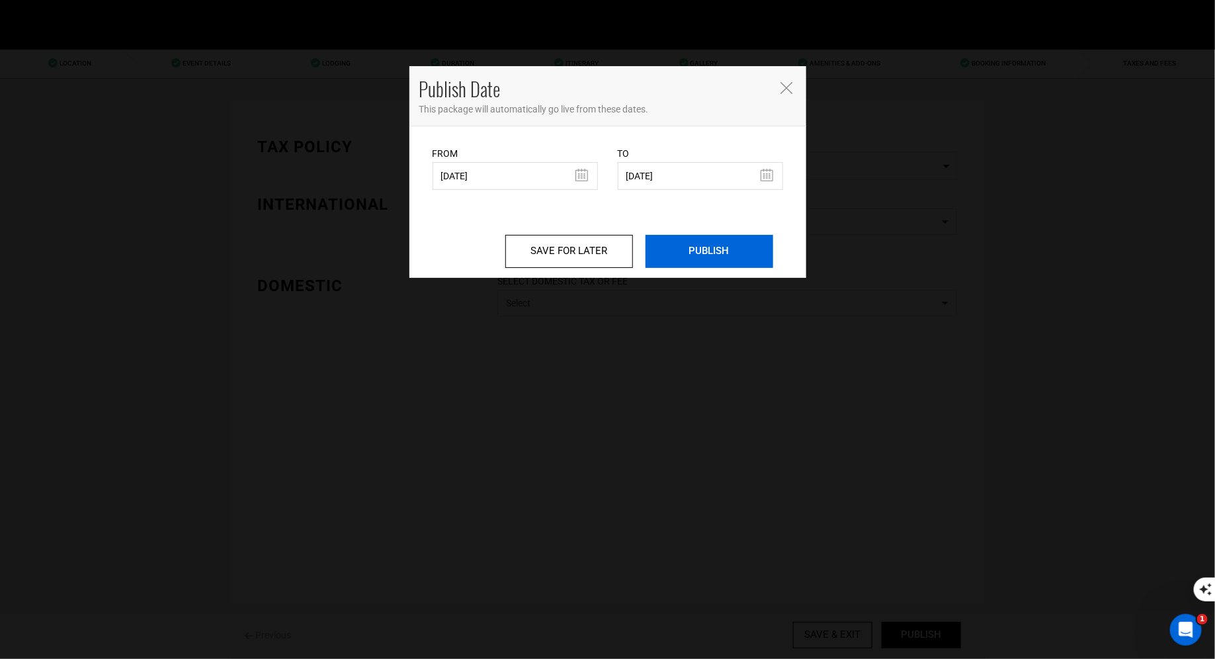
click at [763, 248] on input "PUBLISH" at bounding box center [710, 251] width 128 height 33
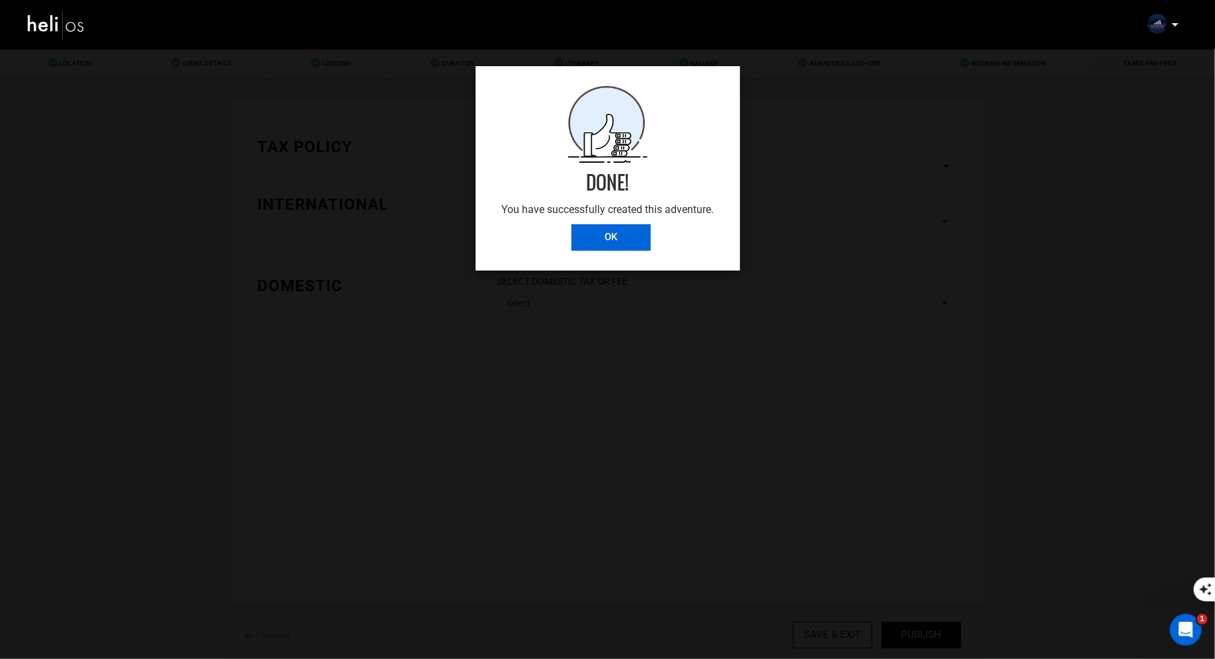
click at [611, 244] on input "OK" at bounding box center [611, 237] width 79 height 26
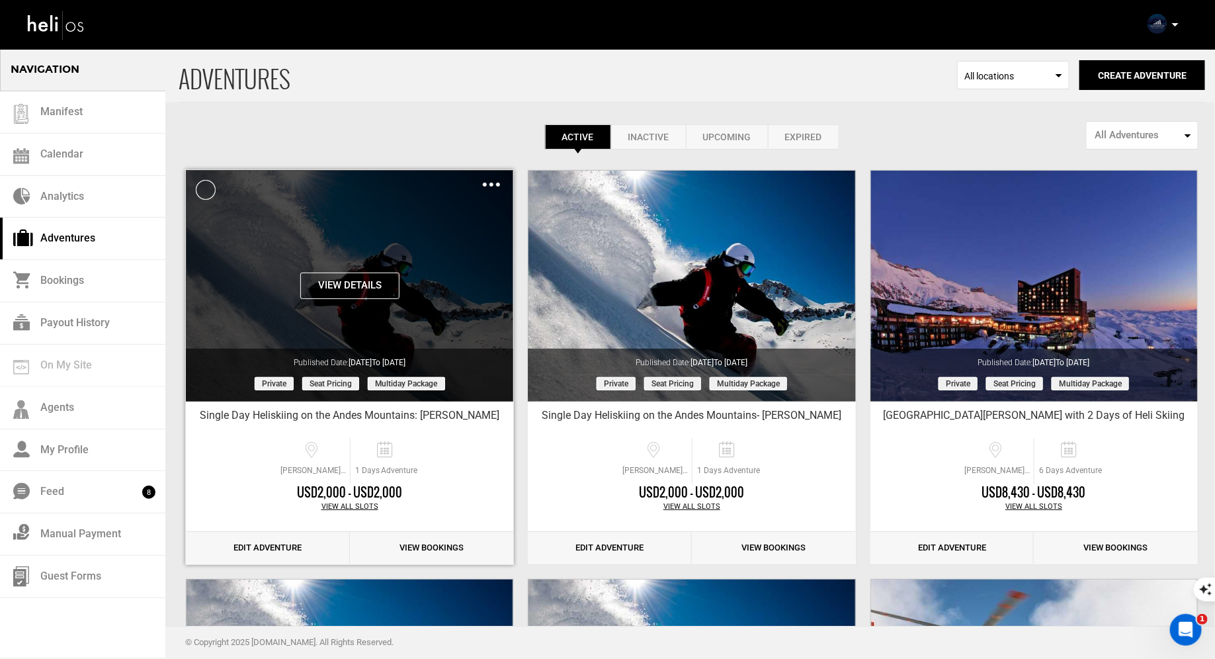
click at [494, 182] on div "Clone De-Activate Share Delete" at bounding box center [491, 184] width 17 height 15
click at [491, 185] on img at bounding box center [491, 185] width 17 height 4
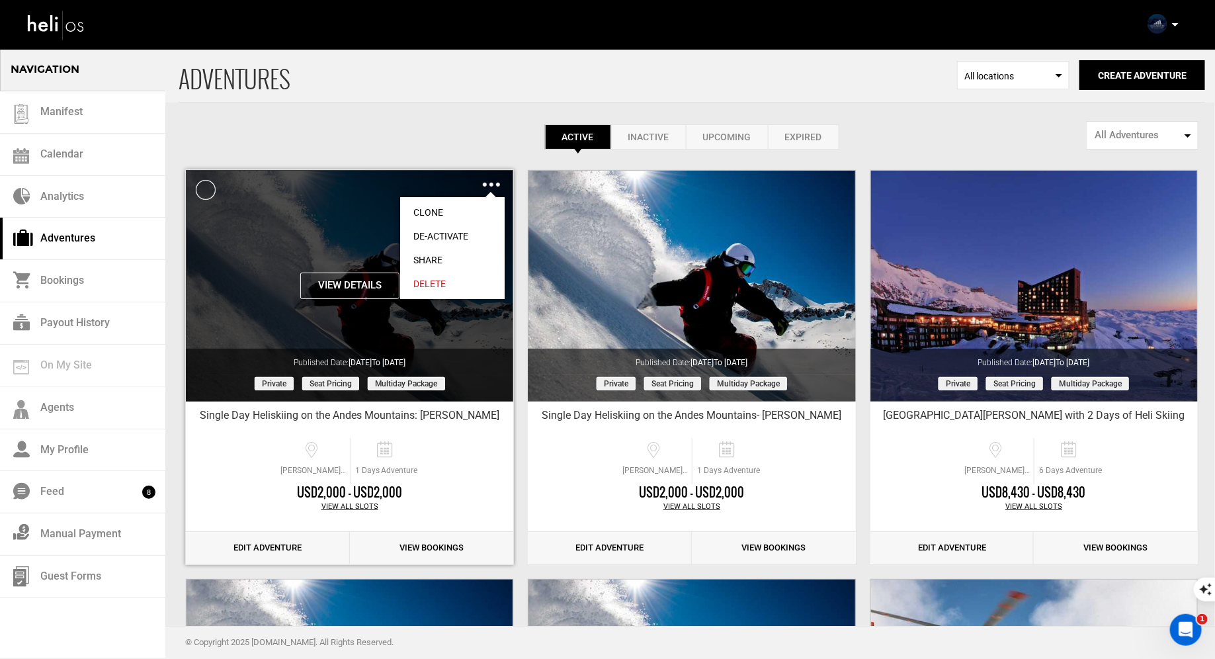
click at [451, 259] on link "Share" at bounding box center [452, 260] width 105 height 24
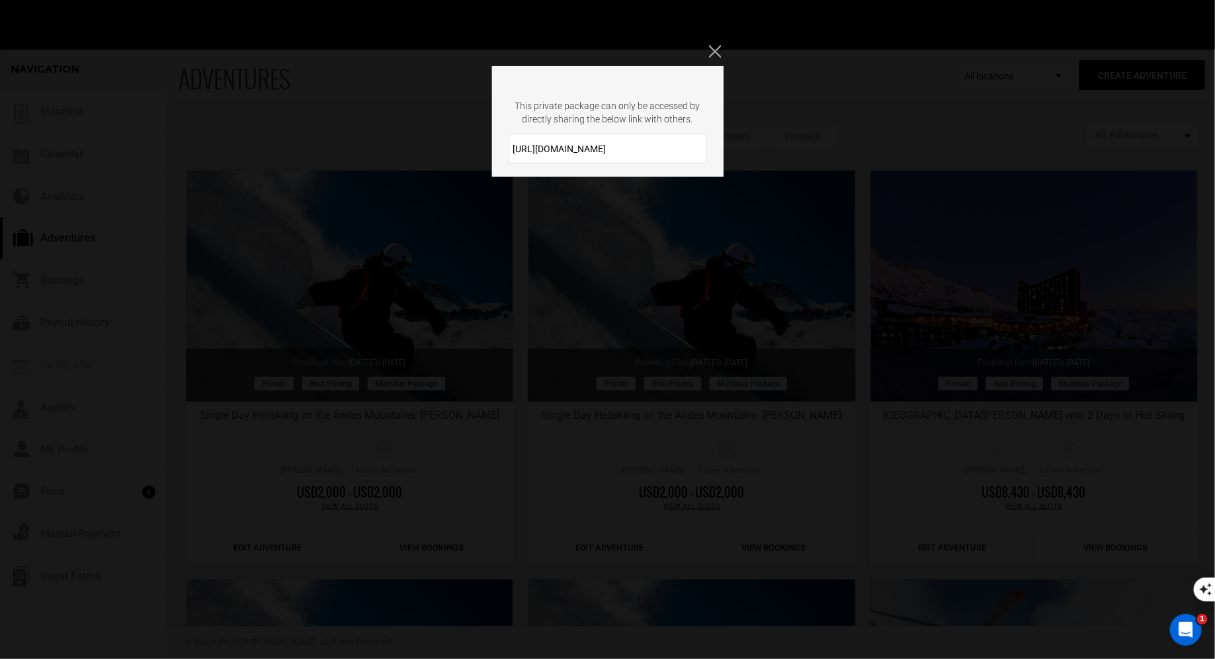
drag, startPoint x: 626, startPoint y: 154, endPoint x: 509, endPoint y: 144, distance: 117.5
click at [509, 144] on input "[URL][DOMAIN_NAME]" at bounding box center [608, 149] width 198 height 30
click at [722, 40] on div "This private package can only be accessed by directly sharing the below link wi…" at bounding box center [607, 329] width 1215 height 659
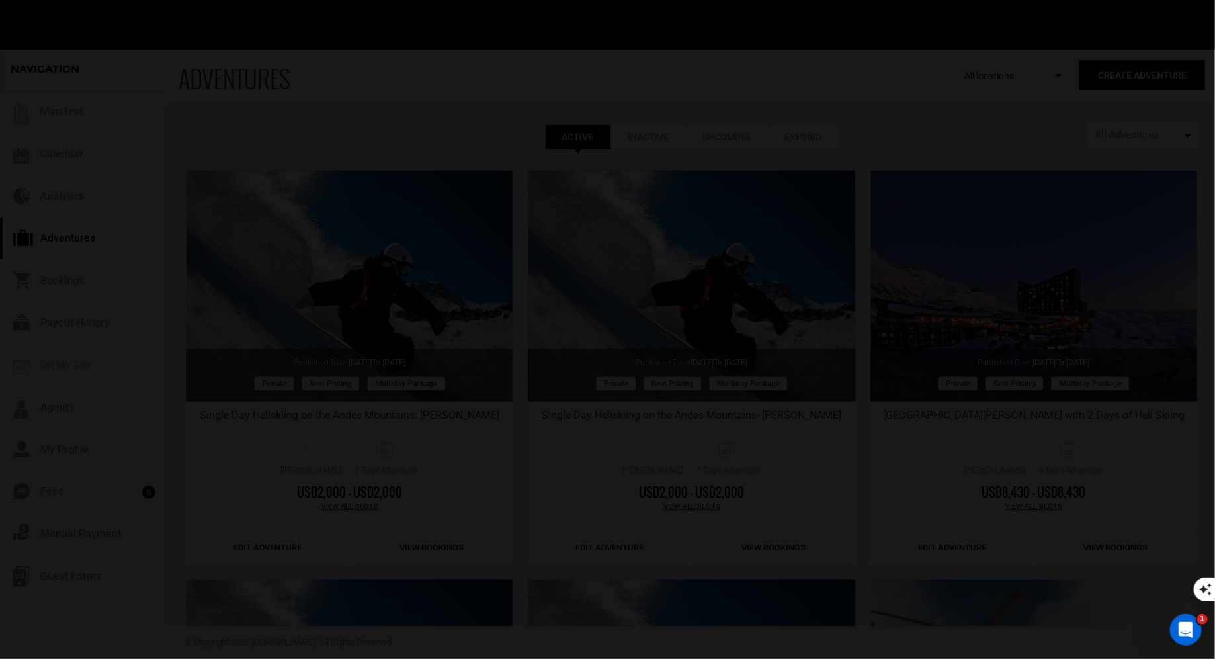
click at [712, 46] on div "Manifest Calendar Analytics Adventures Bookings Payout History Agents My Profil…" at bounding box center [611, 24] width 1189 height 48
